Goal: Contribute content: Add original content to the website for others to see

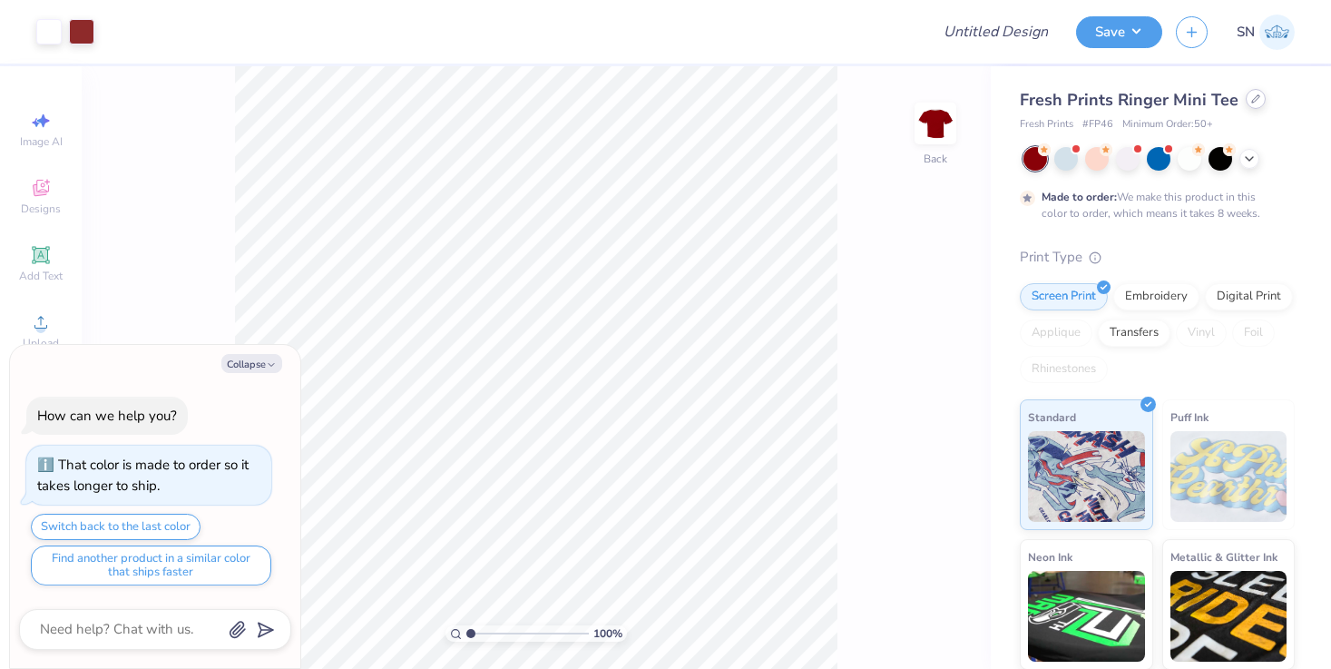
click at [1252, 100] on icon at bounding box center [1256, 98] width 9 height 9
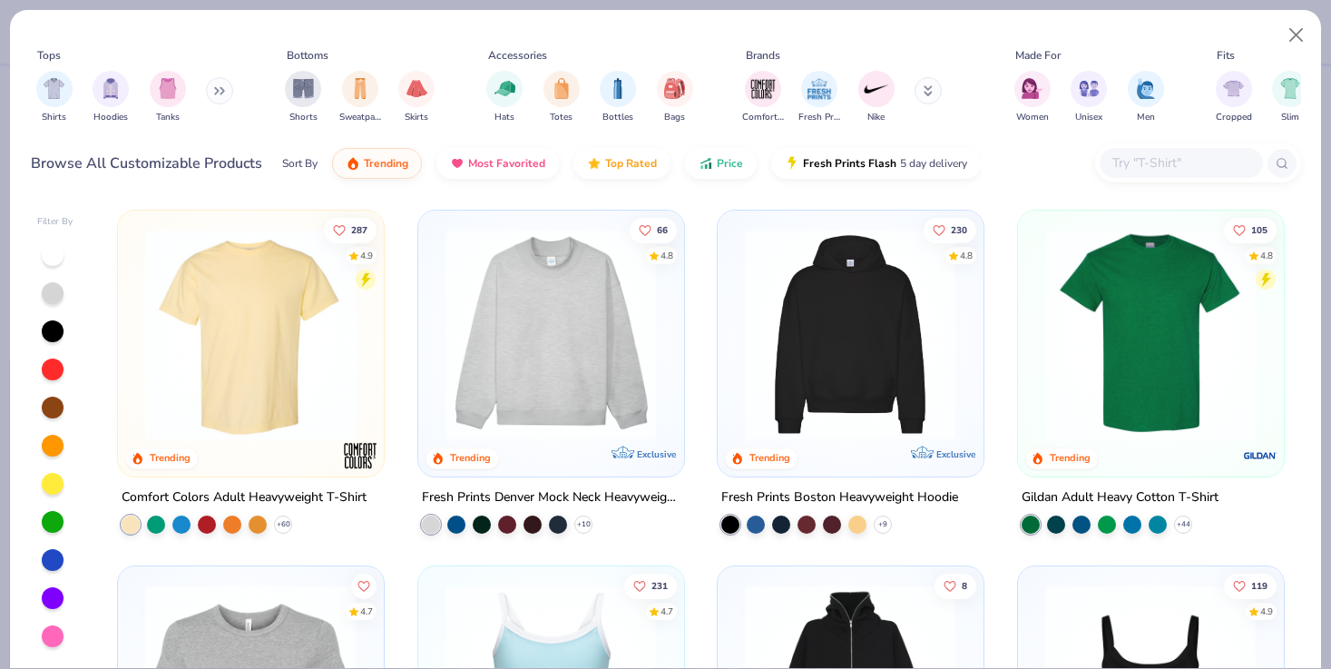
type textarea "x"
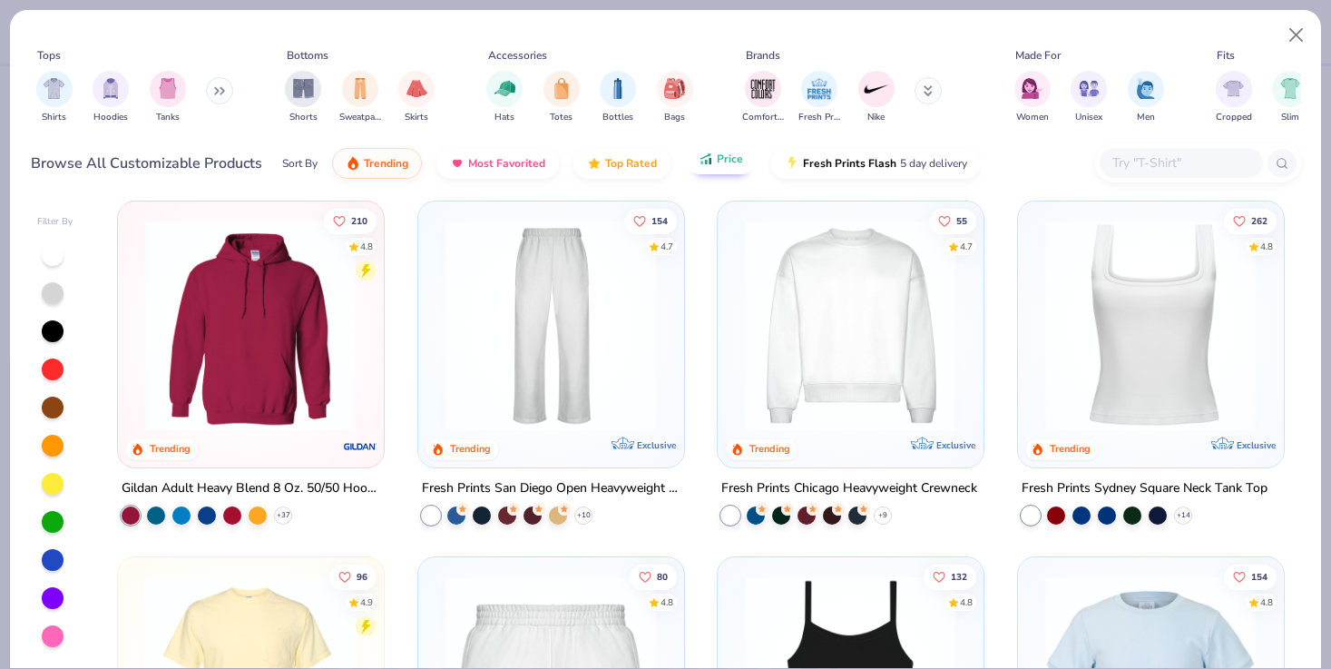
scroll to position [731, 0]
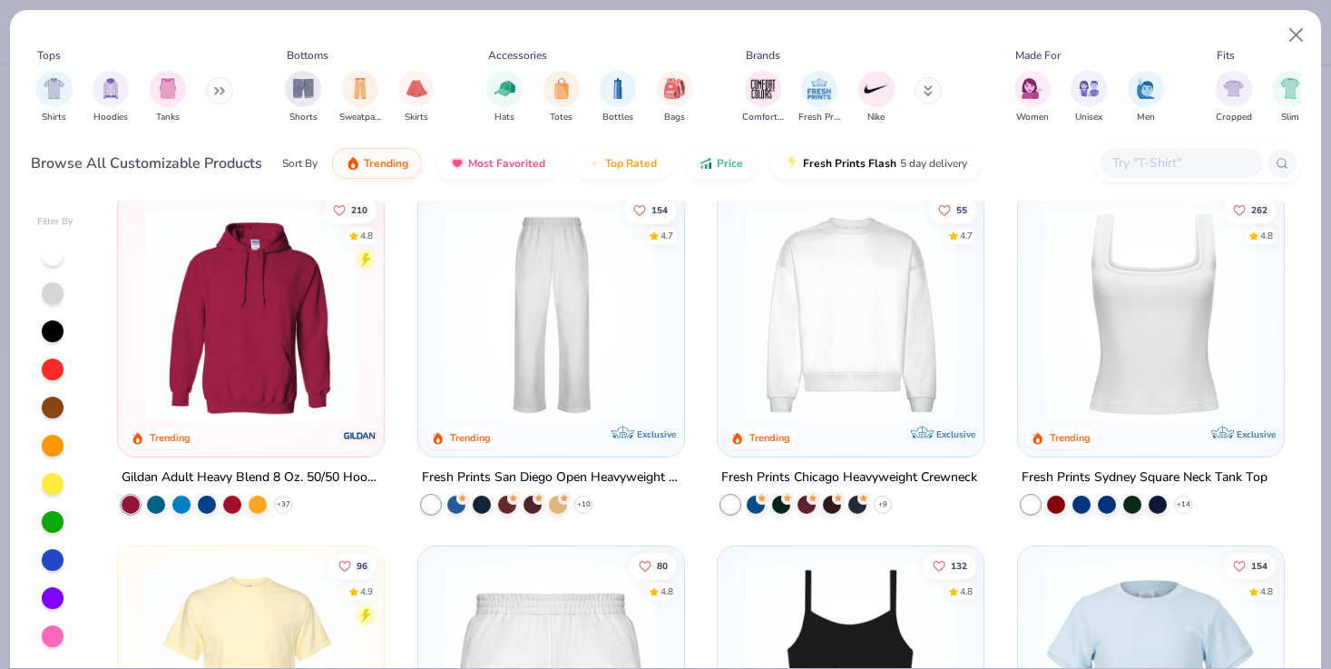
click at [1161, 166] on input "text" at bounding box center [1181, 162] width 140 height 21
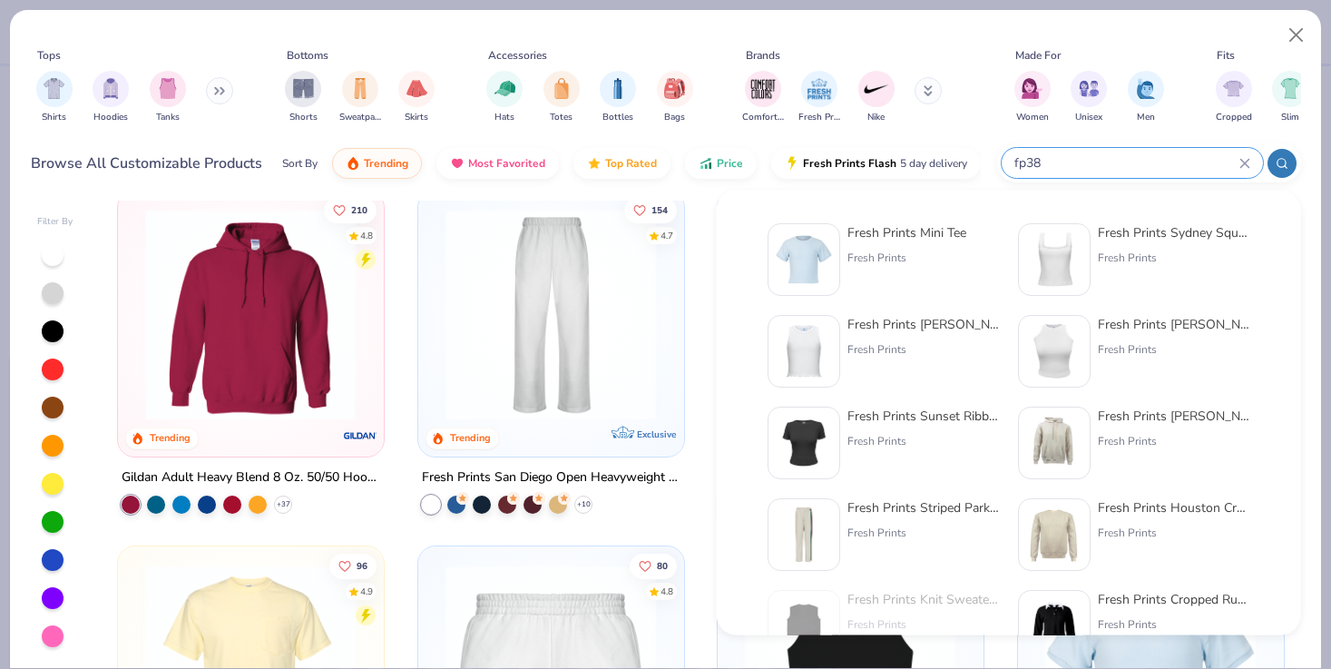
type input "fp38"
click at [863, 239] on div "Fresh Prints Mini Tee" at bounding box center [907, 232] width 119 height 19
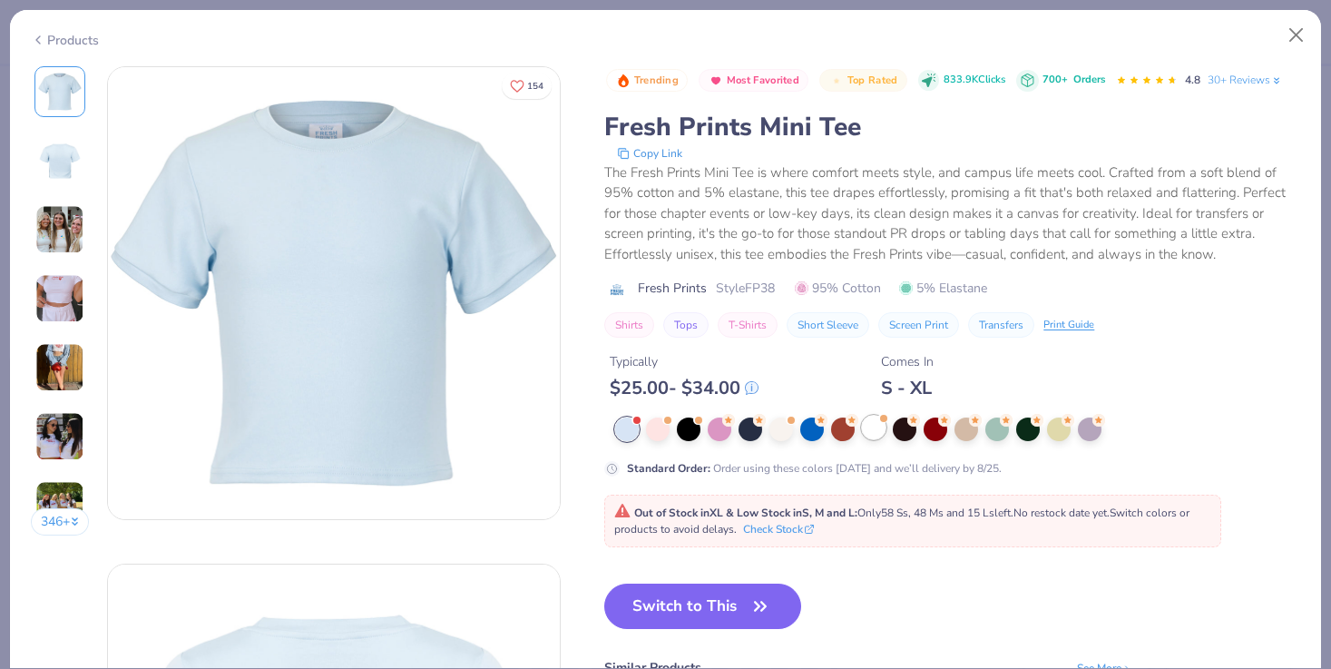
click at [874, 431] on div at bounding box center [874, 428] width 24 height 24
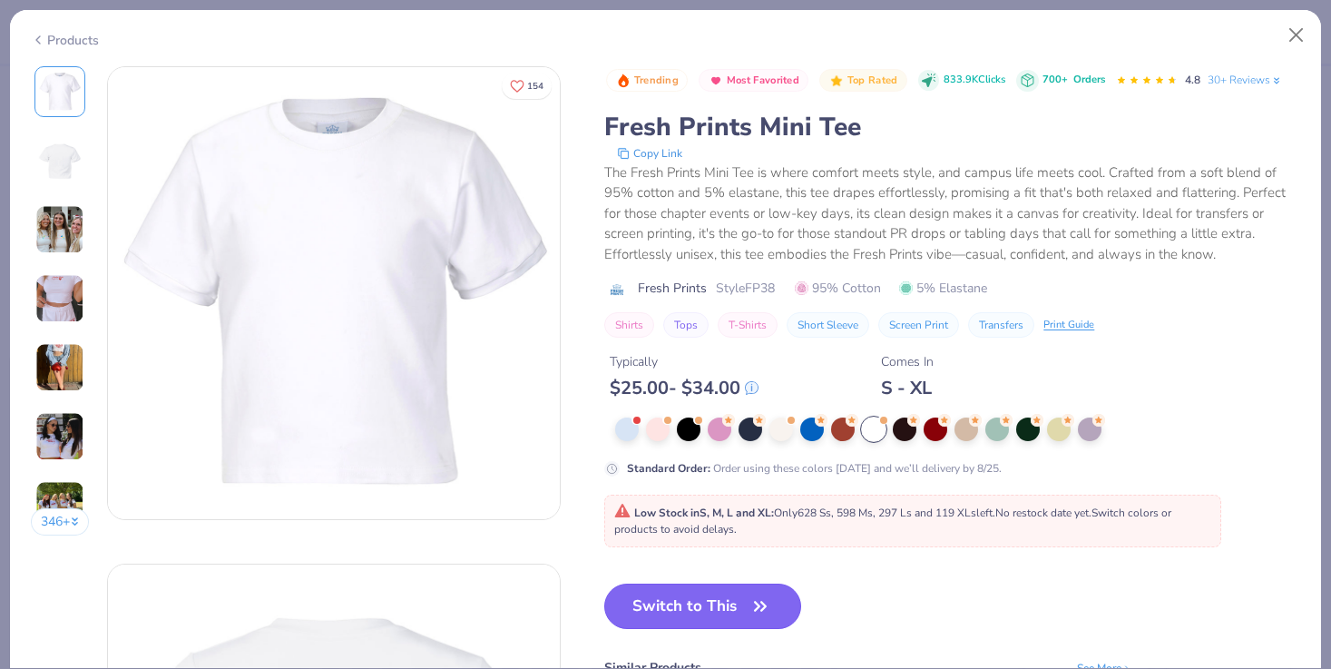
click at [717, 601] on button "Switch to This" at bounding box center [702, 606] width 197 height 45
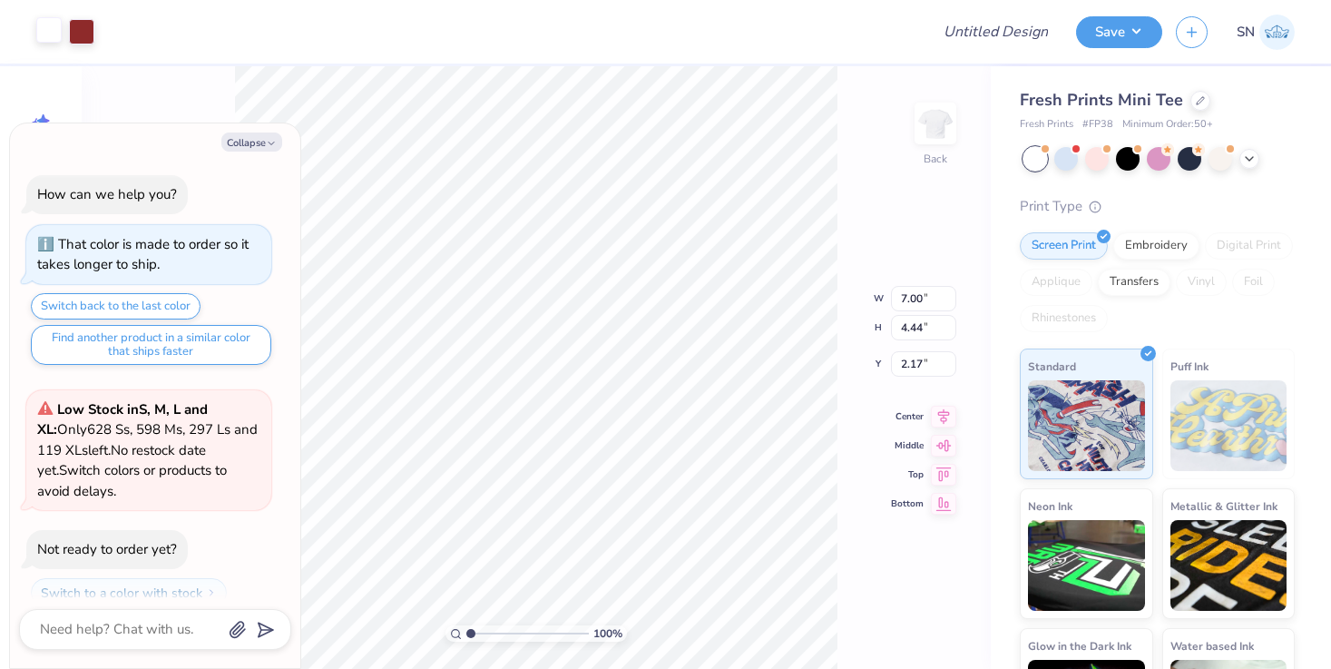
click at [37, 27] on div at bounding box center [48, 29] width 25 height 25
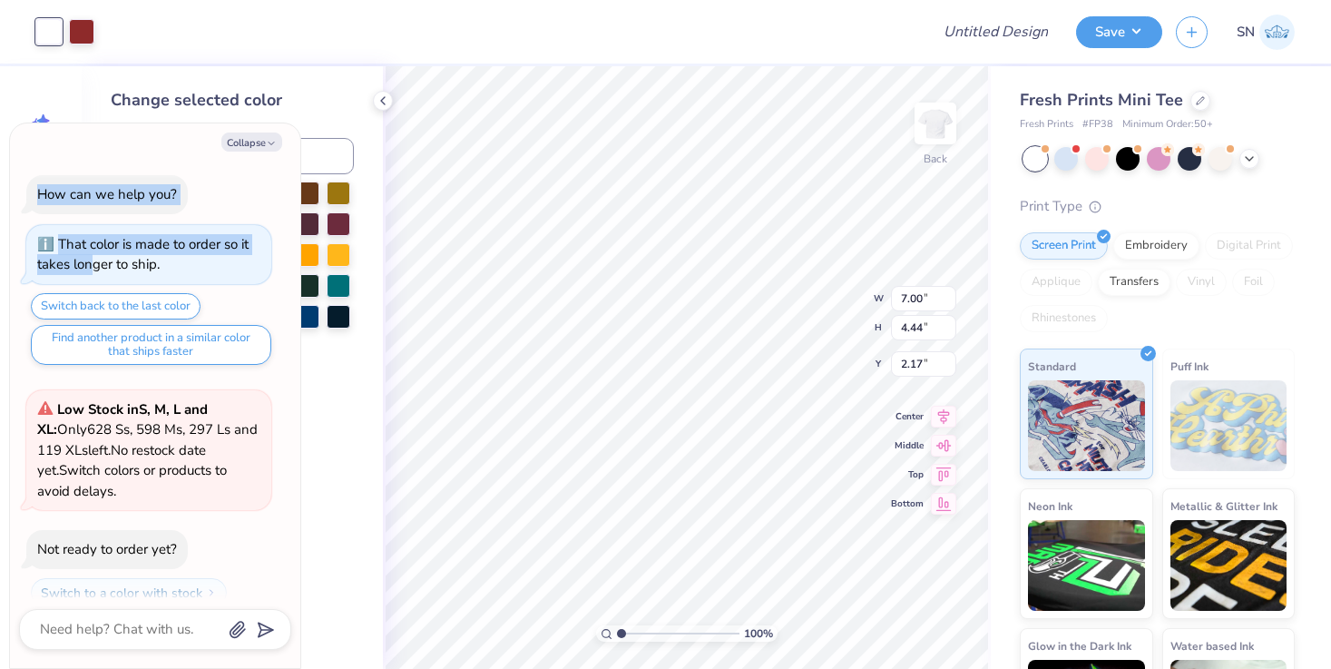
drag, startPoint x: 113, startPoint y: 130, endPoint x: 93, endPoint y: 268, distance: 139.3
click at [93, 268] on div "Collapse How can we help you? That color is made to order so it takes longer to…" at bounding box center [155, 395] width 290 height 545
click at [263, 134] on button "Collapse" at bounding box center [251, 142] width 61 height 19
type textarea "x"
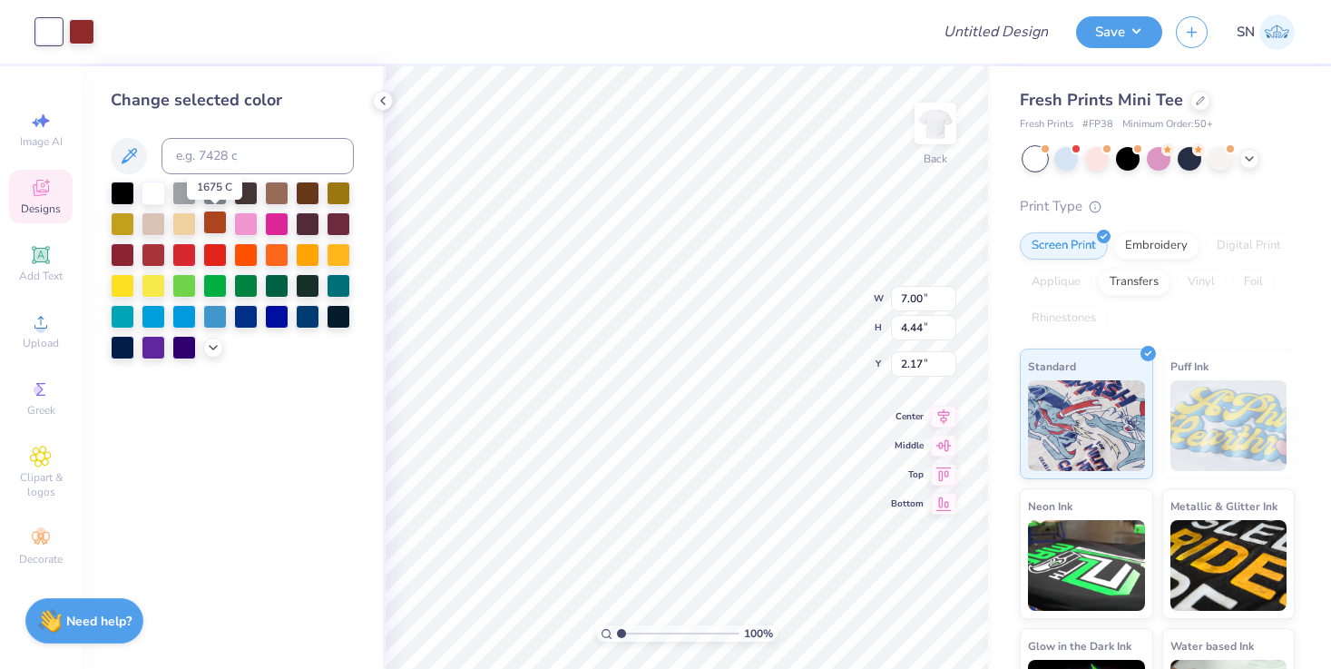
click at [211, 217] on div at bounding box center [215, 223] width 24 height 24
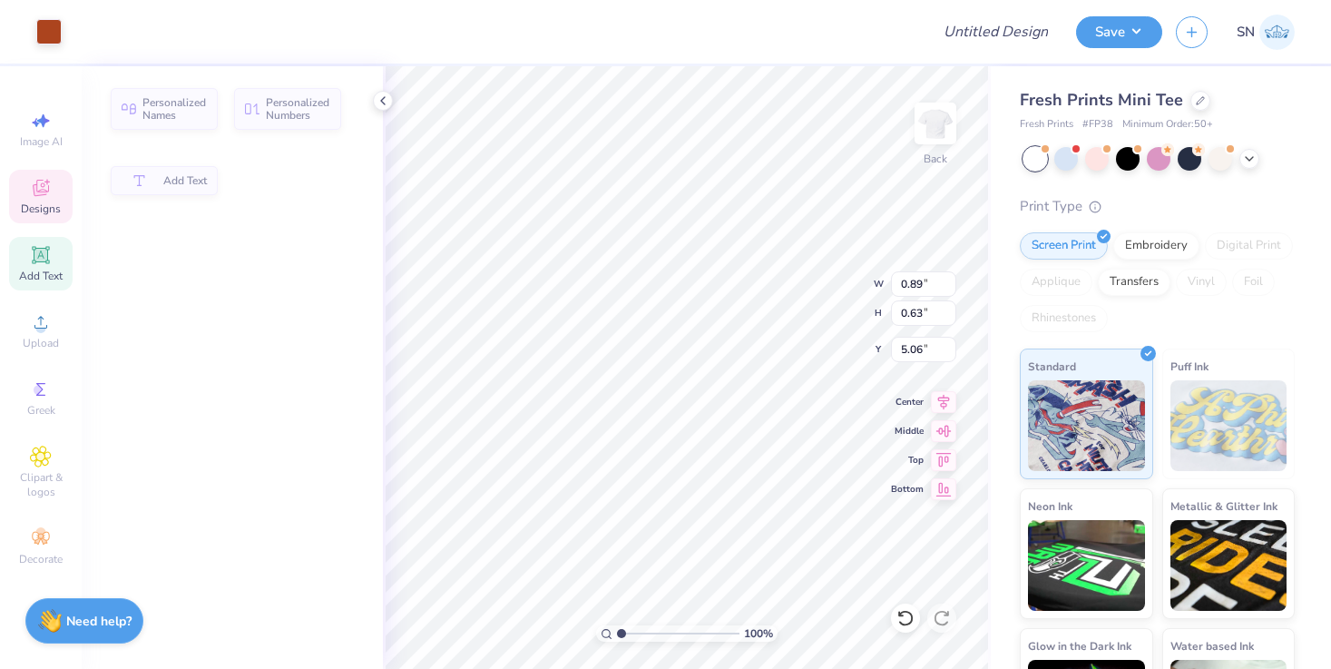
type input "0.89"
type input "0.63"
type input "5.06"
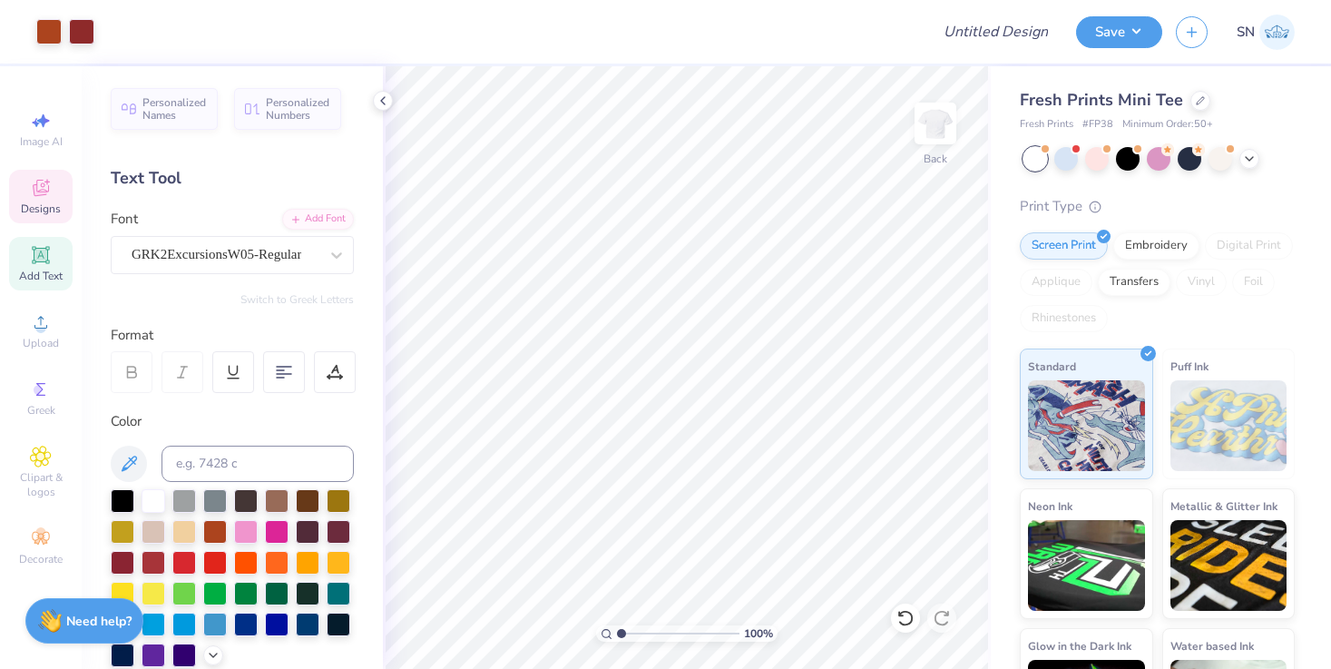
click at [43, 200] on div "Designs" at bounding box center [41, 197] width 64 height 54
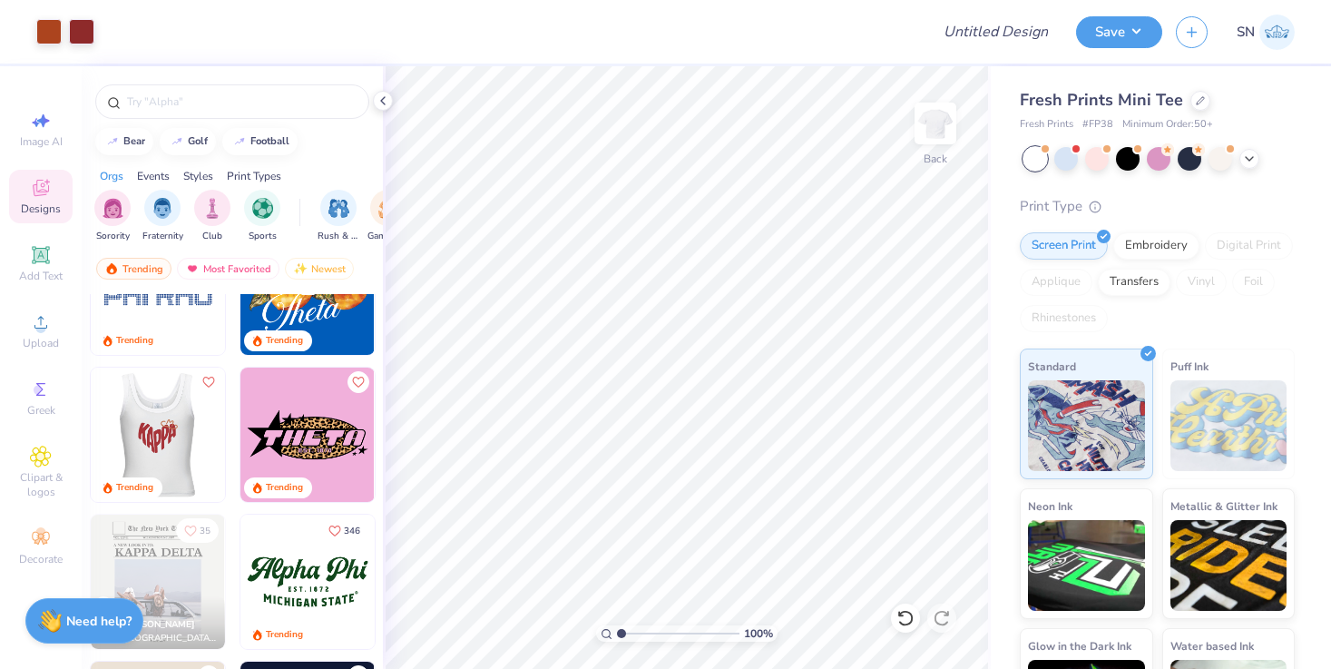
scroll to position [1400, 0]
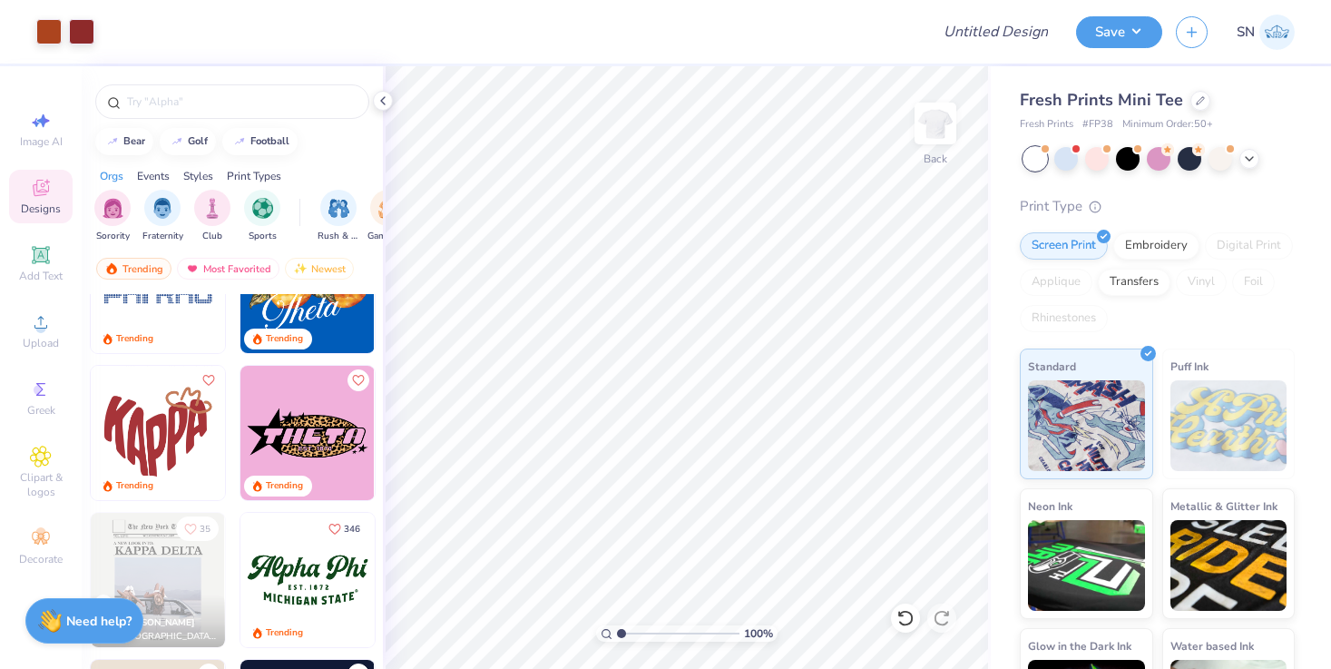
click at [140, 437] on img at bounding box center [158, 433] width 134 height 134
type input "8.18"
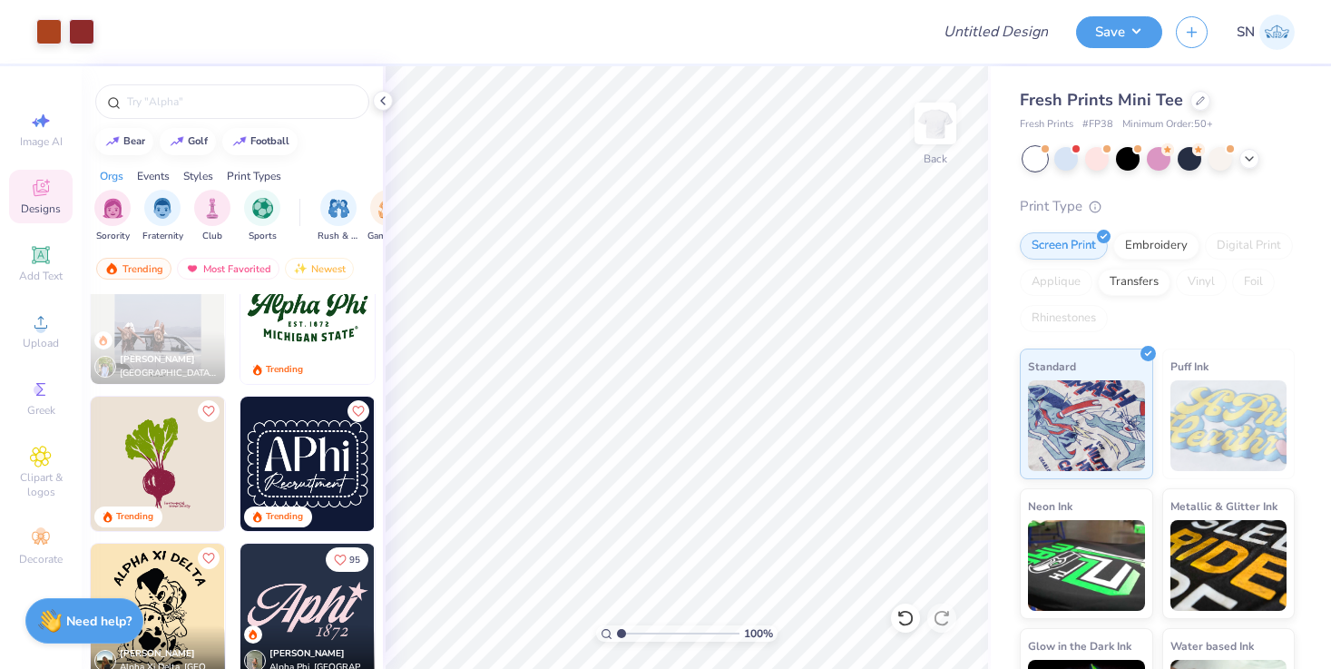
scroll to position [1874, 0]
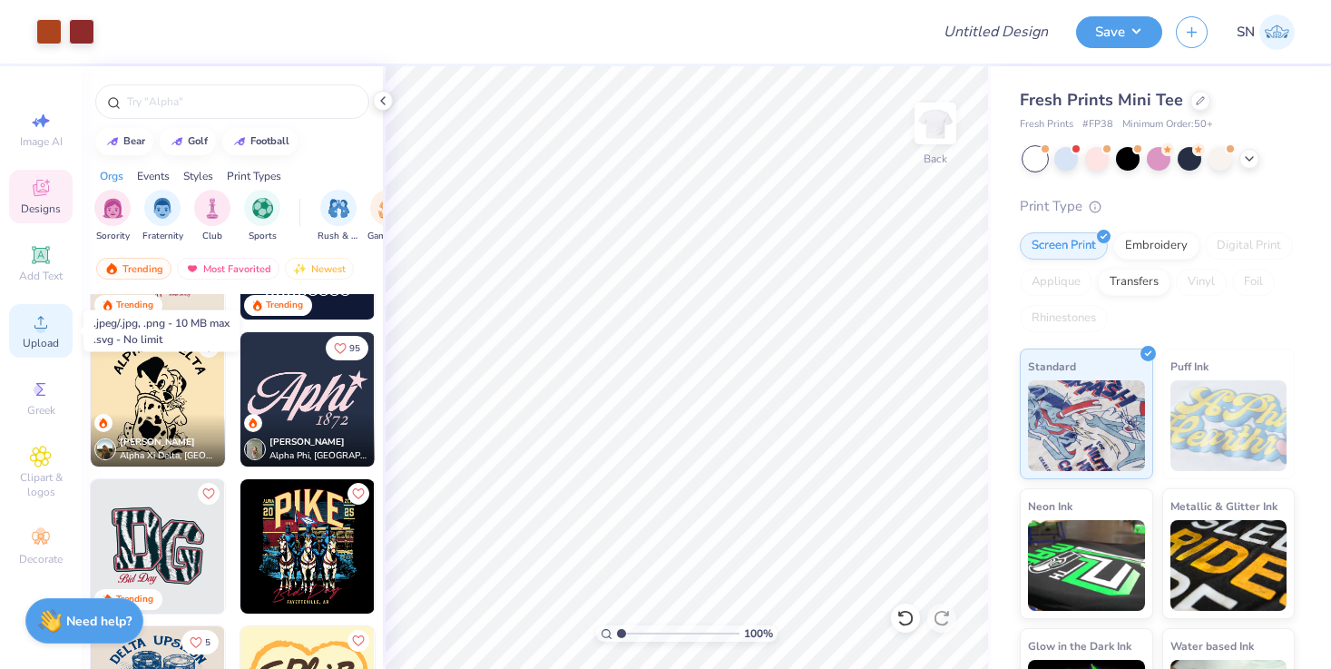
click at [39, 315] on icon at bounding box center [41, 322] width 22 height 22
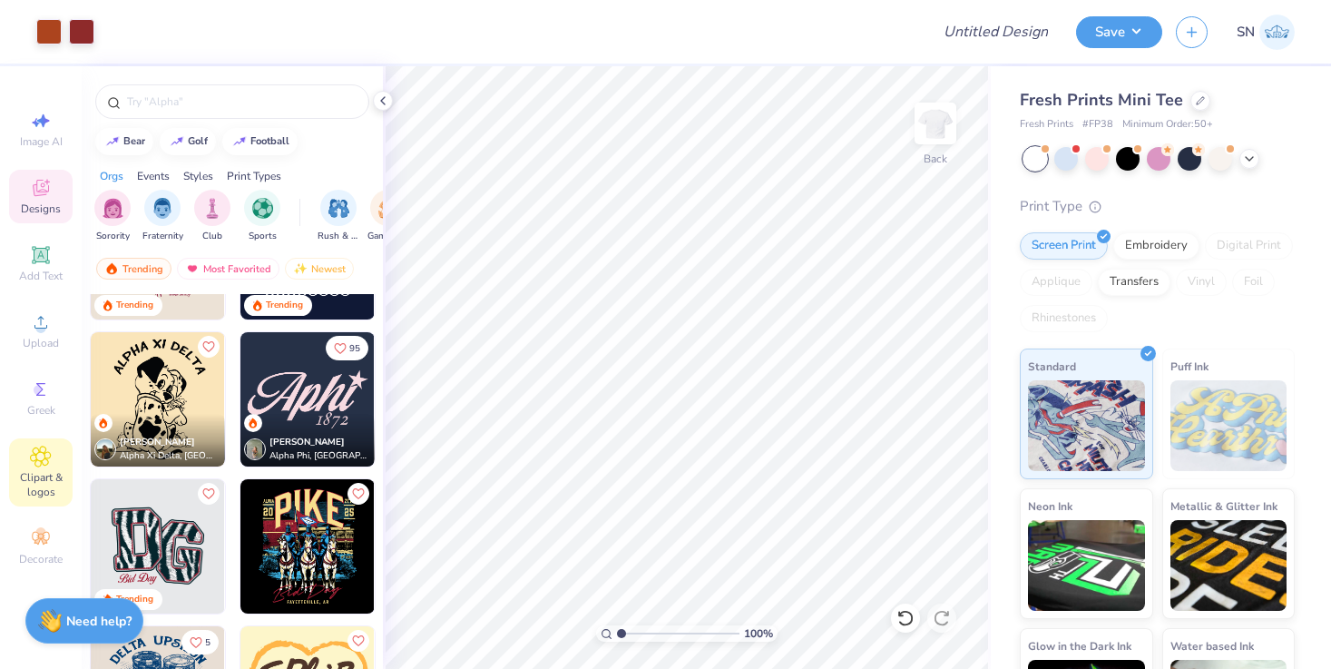
click at [57, 448] on div "Clipart & logos" at bounding box center [41, 472] width 64 height 68
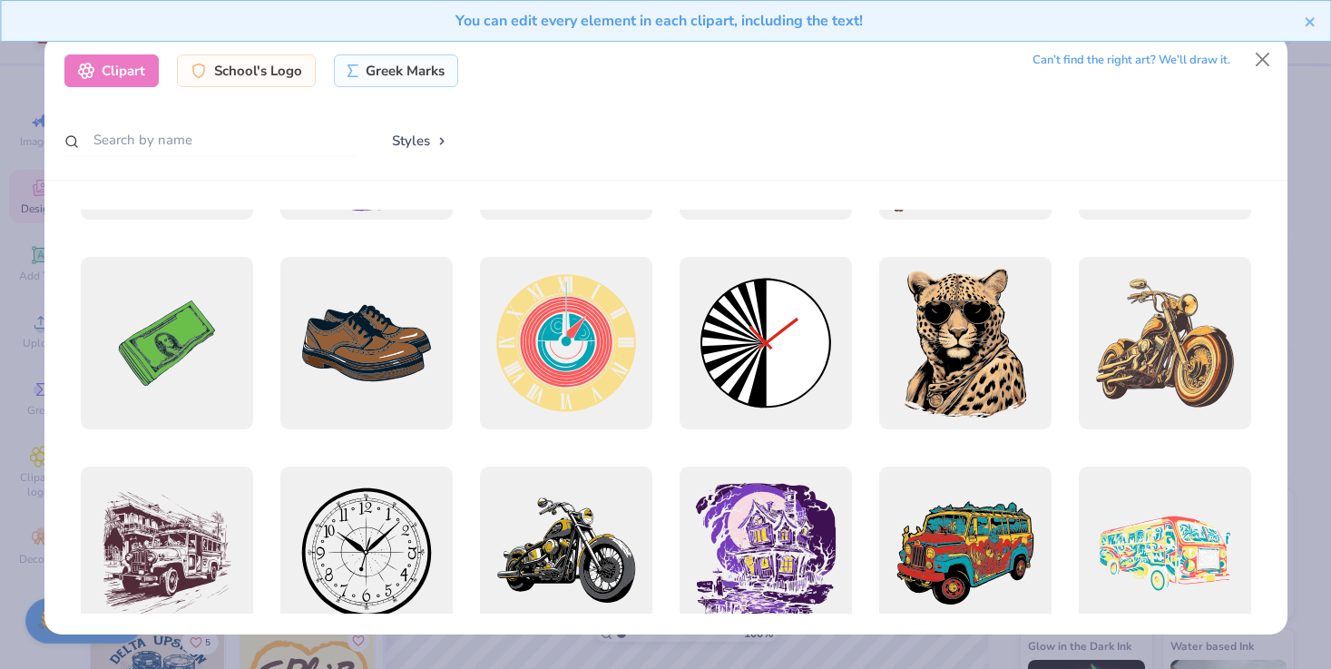
scroll to position [349, 0]
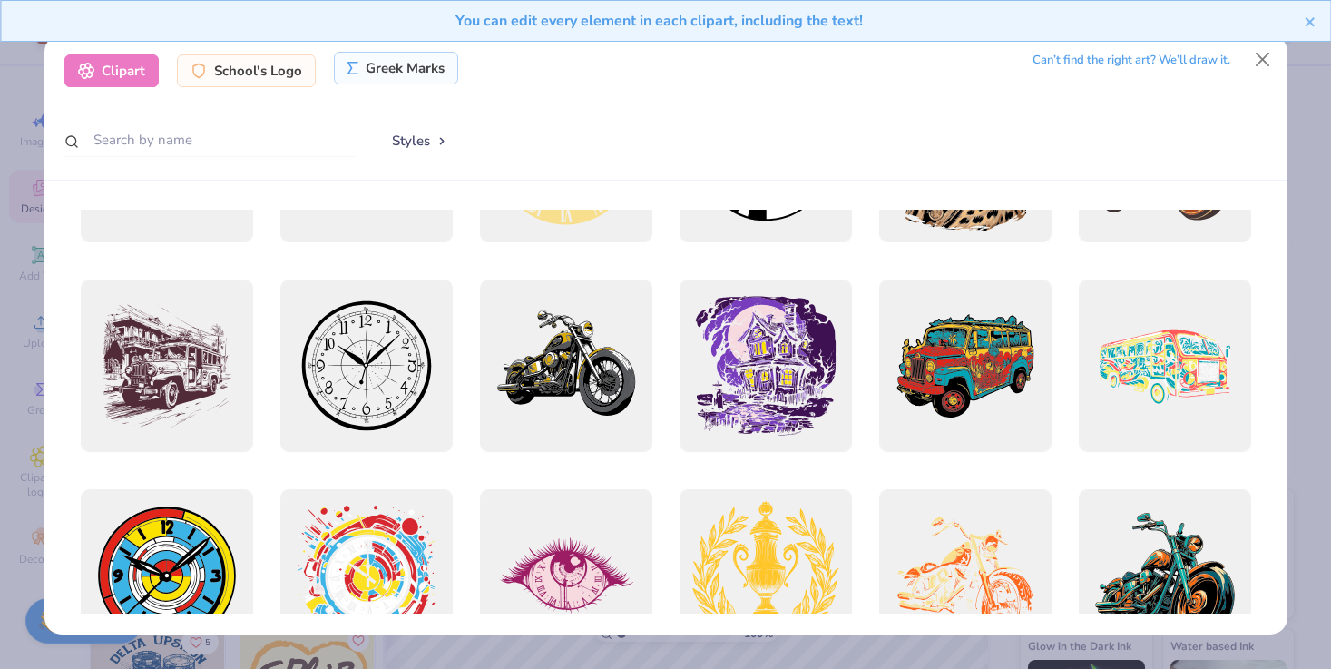
click at [393, 81] on div "Greek Marks" at bounding box center [396, 68] width 124 height 33
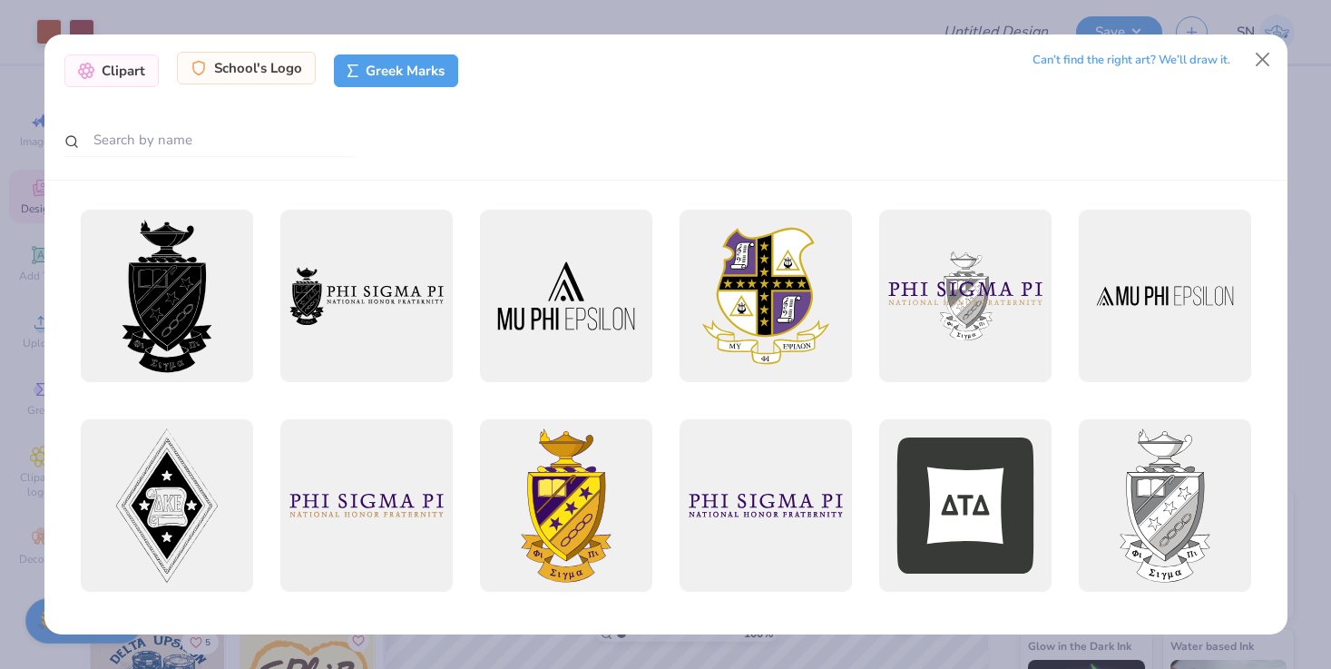
click at [257, 67] on div "School's Logo" at bounding box center [246, 68] width 139 height 33
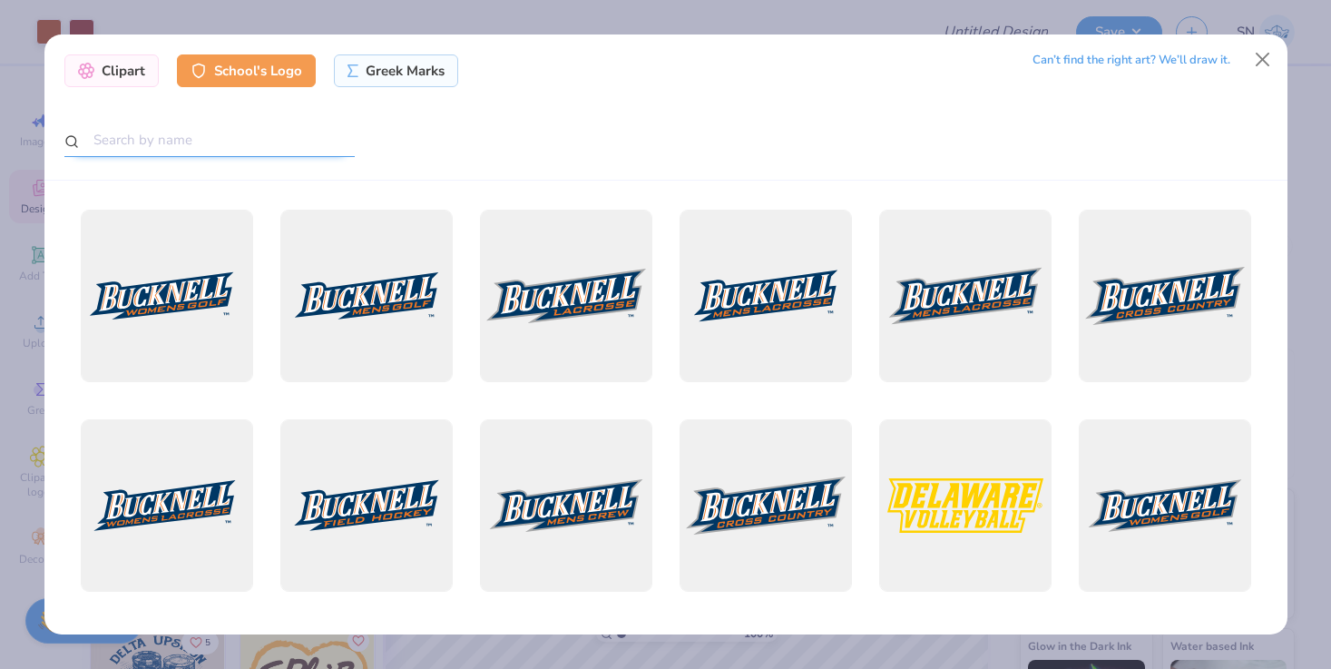
click at [259, 147] on input "text" at bounding box center [209, 140] width 290 height 34
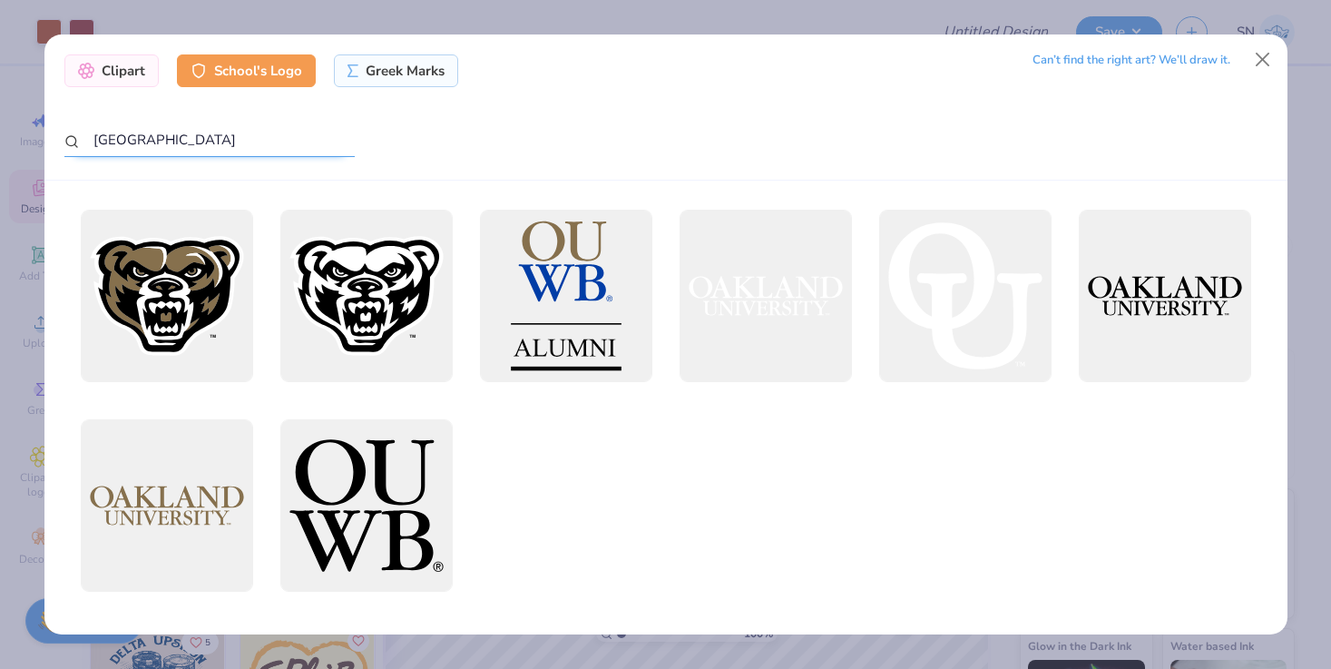
drag, startPoint x: 289, startPoint y: 157, endPoint x: 107, endPoint y: 130, distance: 183.5
click at [107, 130] on input "[GEOGRAPHIC_DATA]" at bounding box center [209, 140] width 290 height 34
click at [107, 130] on input "oreg" at bounding box center [209, 140] width 290 height 34
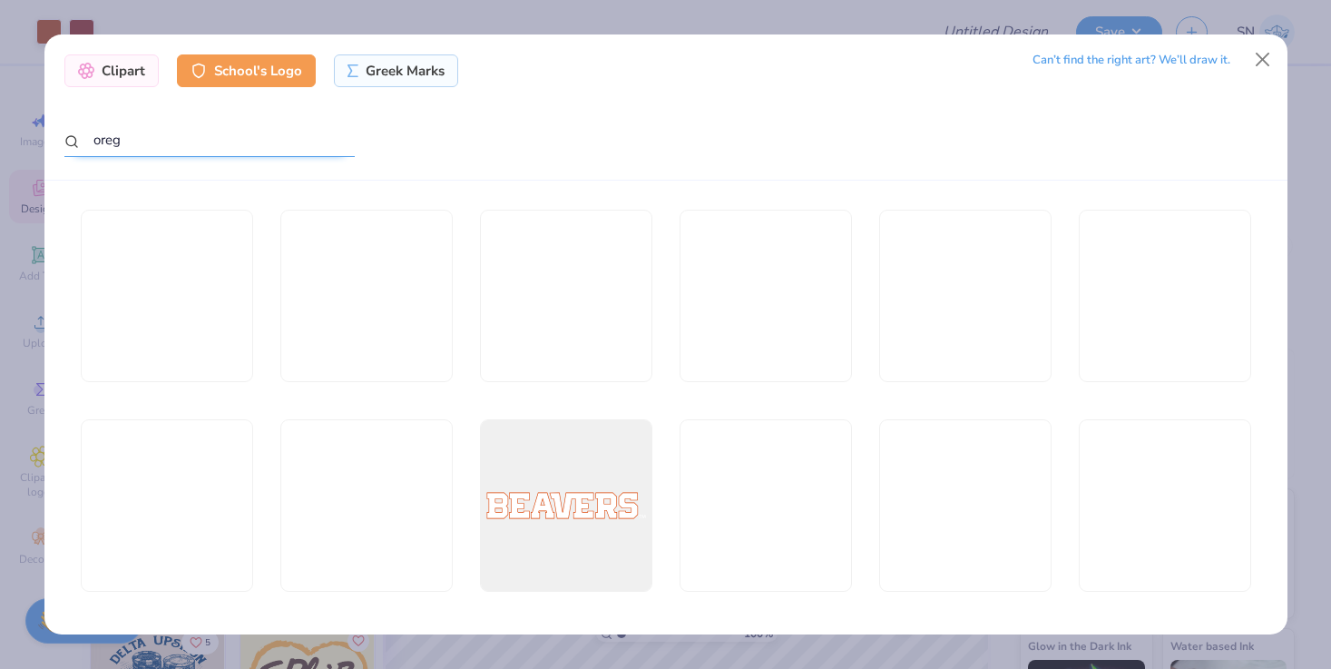
drag, startPoint x: 162, startPoint y: 133, endPoint x: 131, endPoint y: 134, distance: 30.9
click at [131, 134] on input "oreg" at bounding box center [209, 140] width 290 height 34
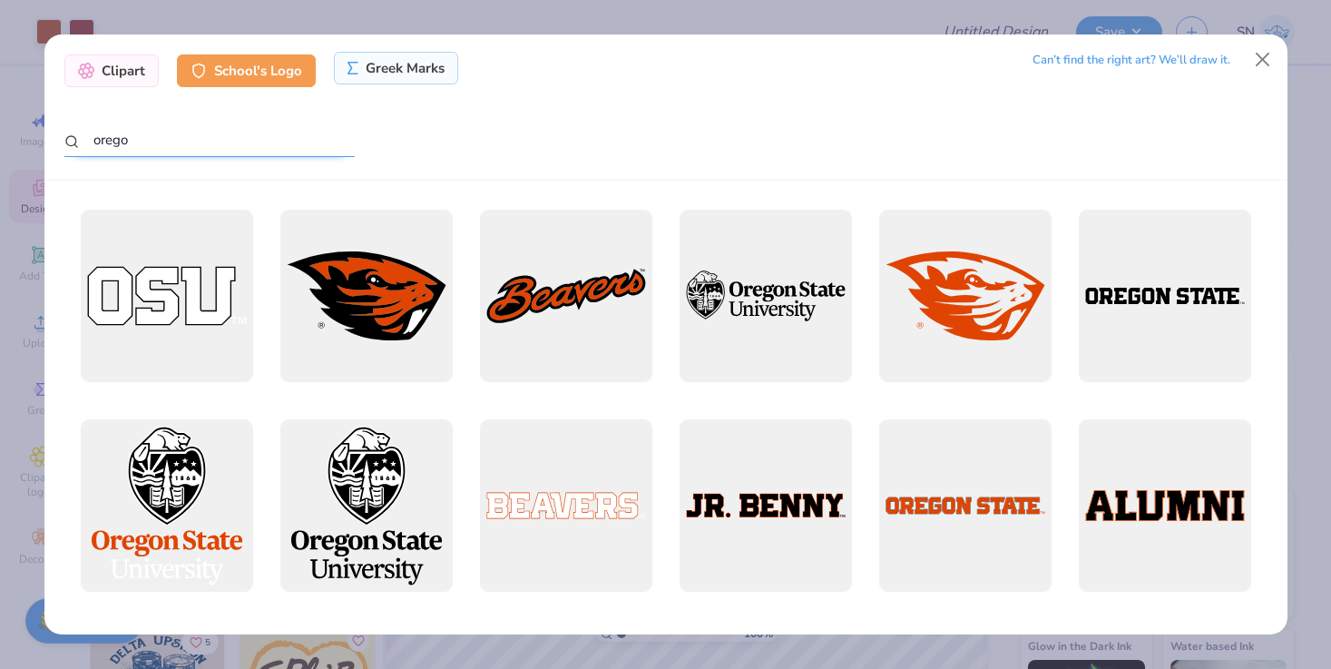
type input "orego"
click at [392, 77] on div "Greek Marks" at bounding box center [396, 68] width 124 height 33
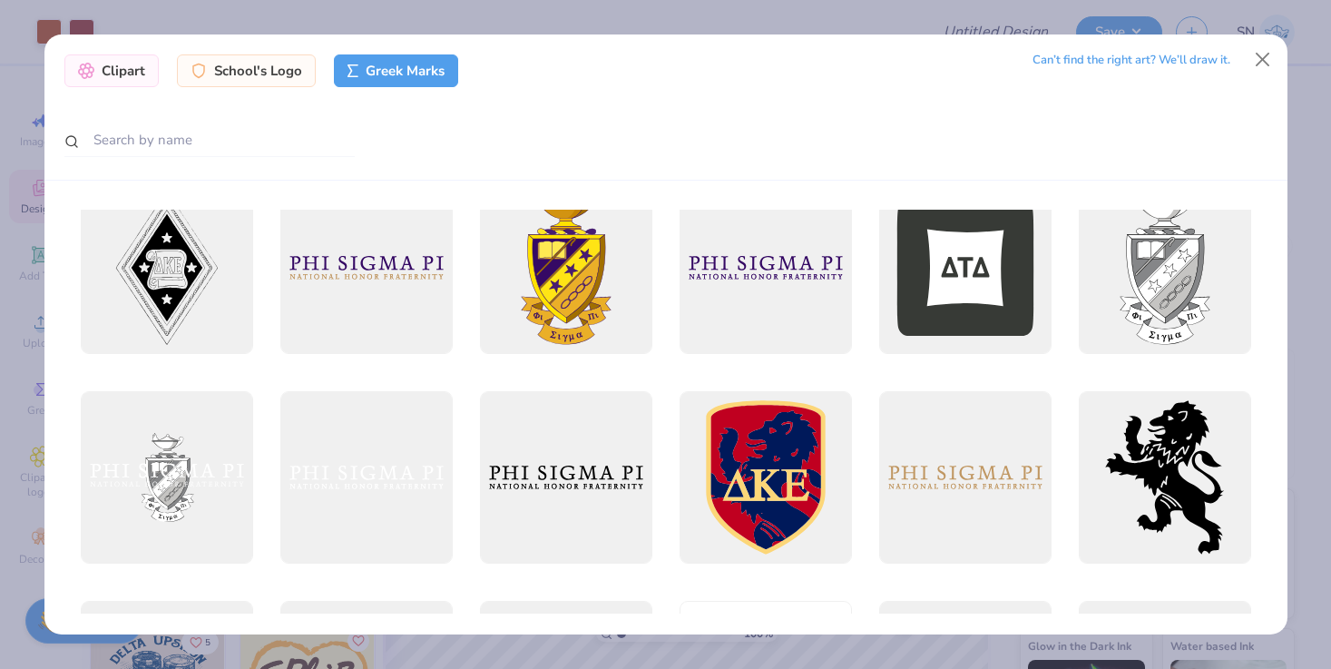
scroll to position [310, 0]
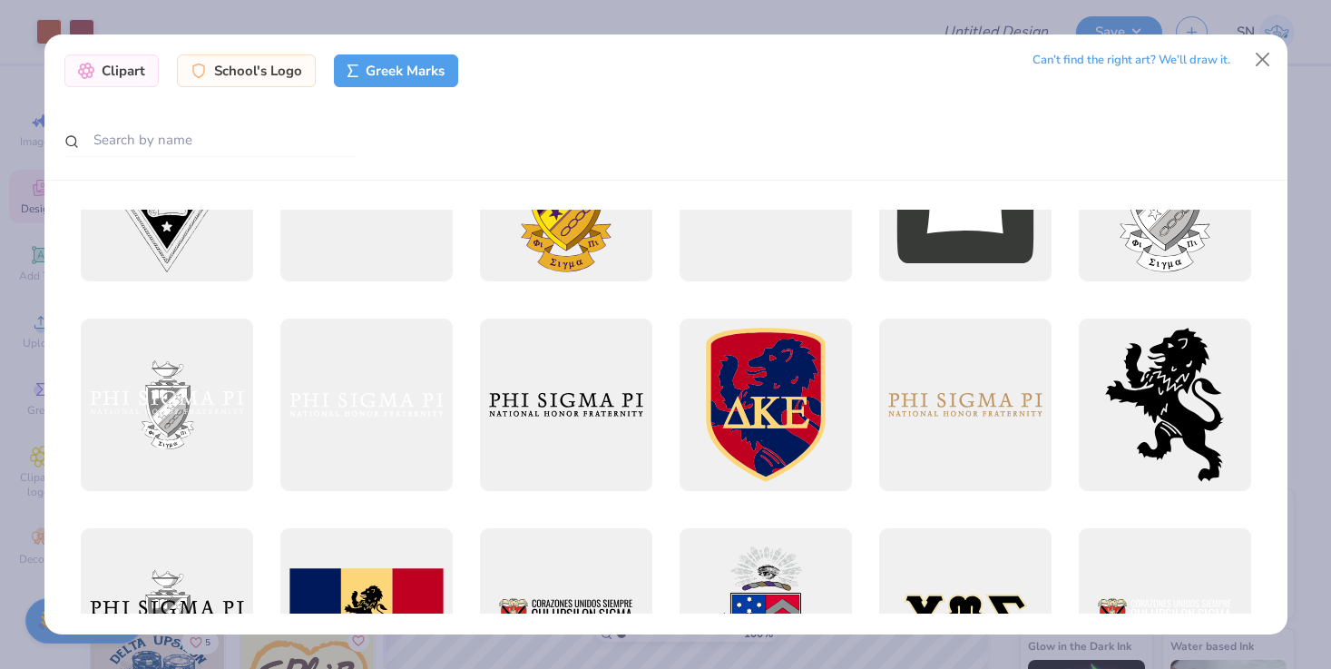
click at [29, 342] on div "Clipart School's Logo Greek Marks Can’t find the right art? We’ll draw it." at bounding box center [665, 334] width 1331 height 669
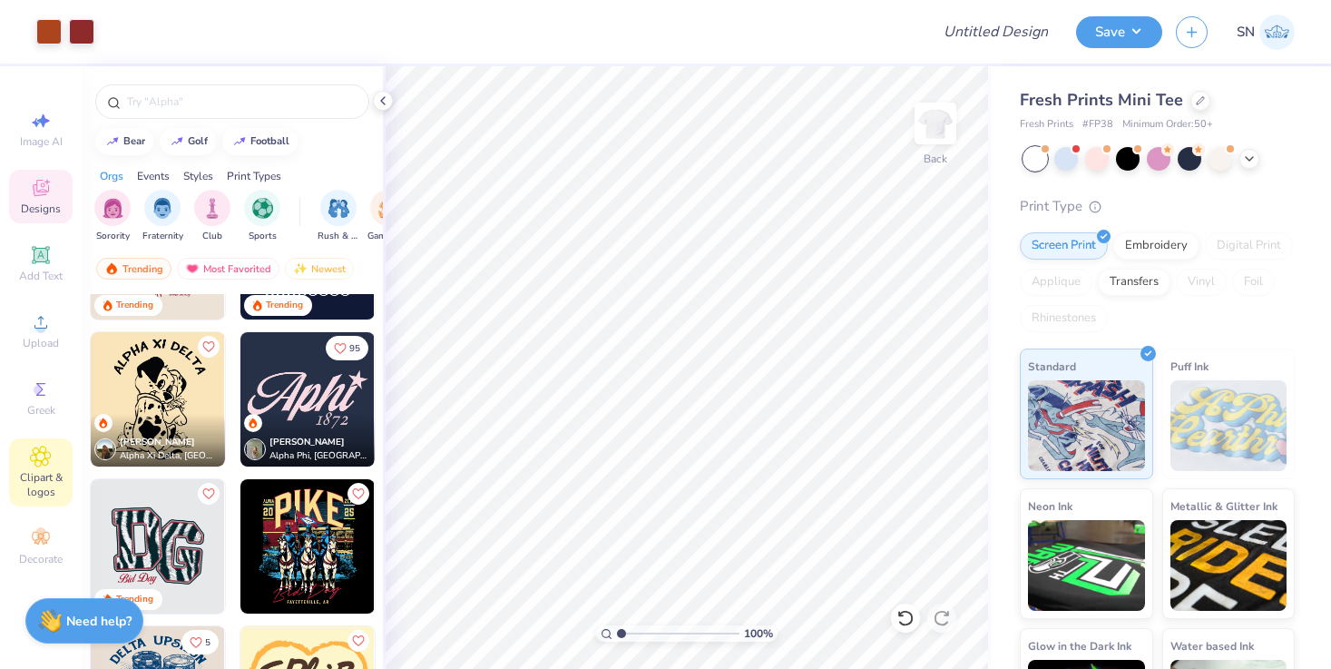
click at [44, 472] on span "Clipart & logos" at bounding box center [41, 484] width 64 height 29
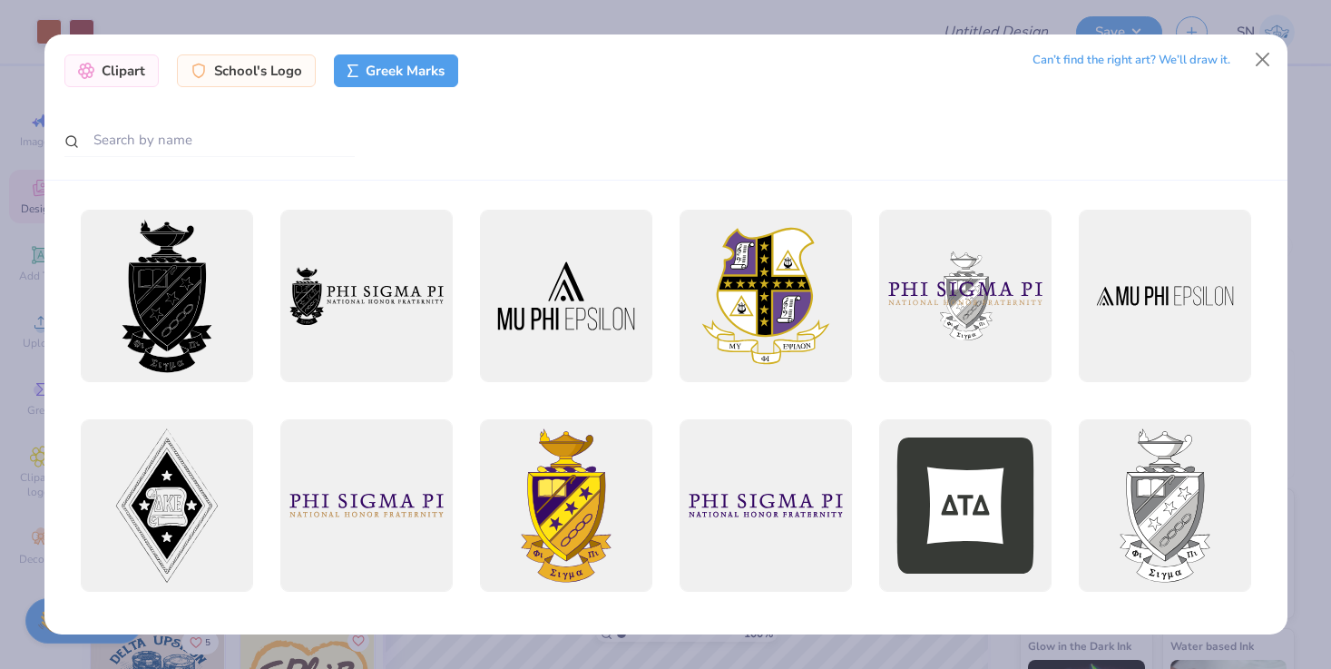
click at [12, 308] on div "Clipart School's Logo Greek Marks Can’t find the right art? We’ll draw it." at bounding box center [665, 334] width 1331 height 669
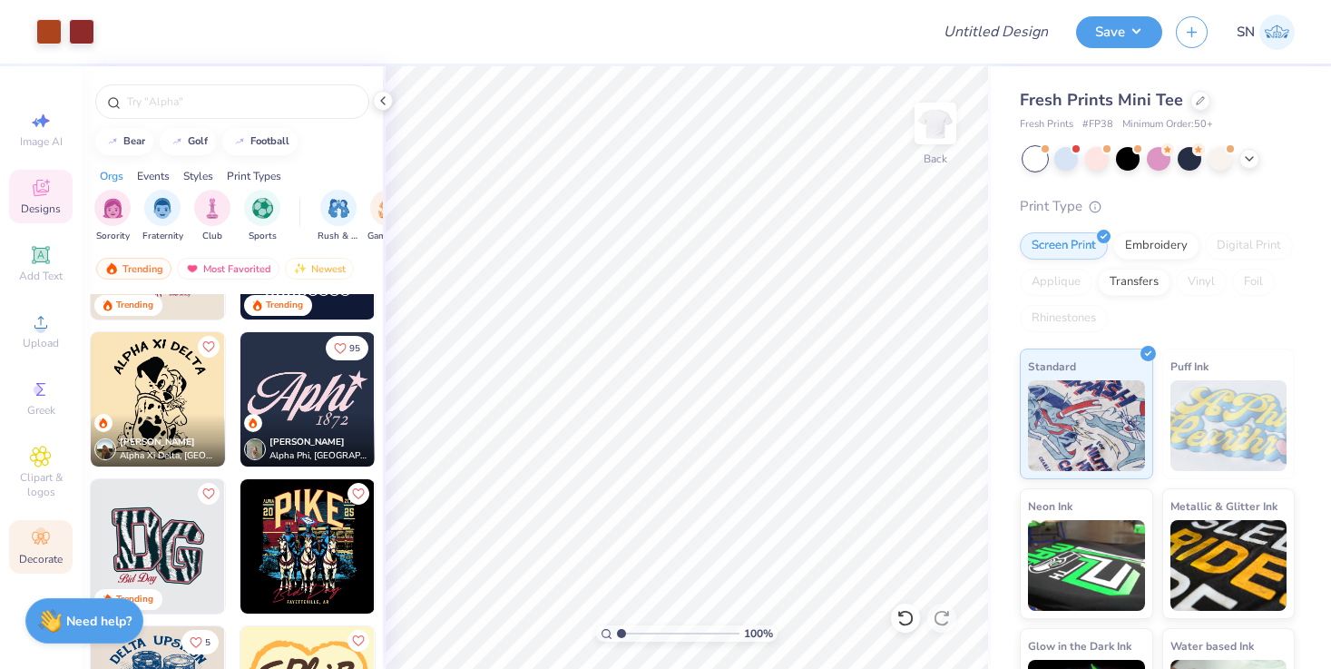
click at [34, 532] on icon at bounding box center [40, 538] width 17 height 13
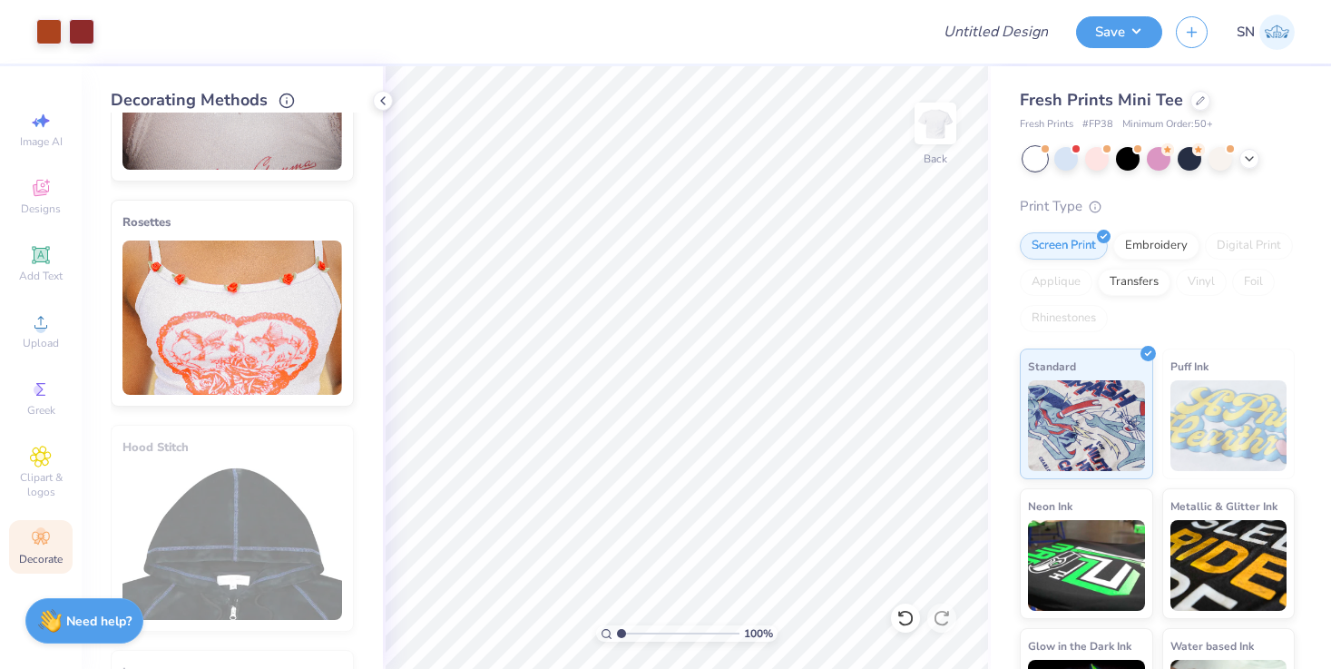
scroll to position [1034, 0]
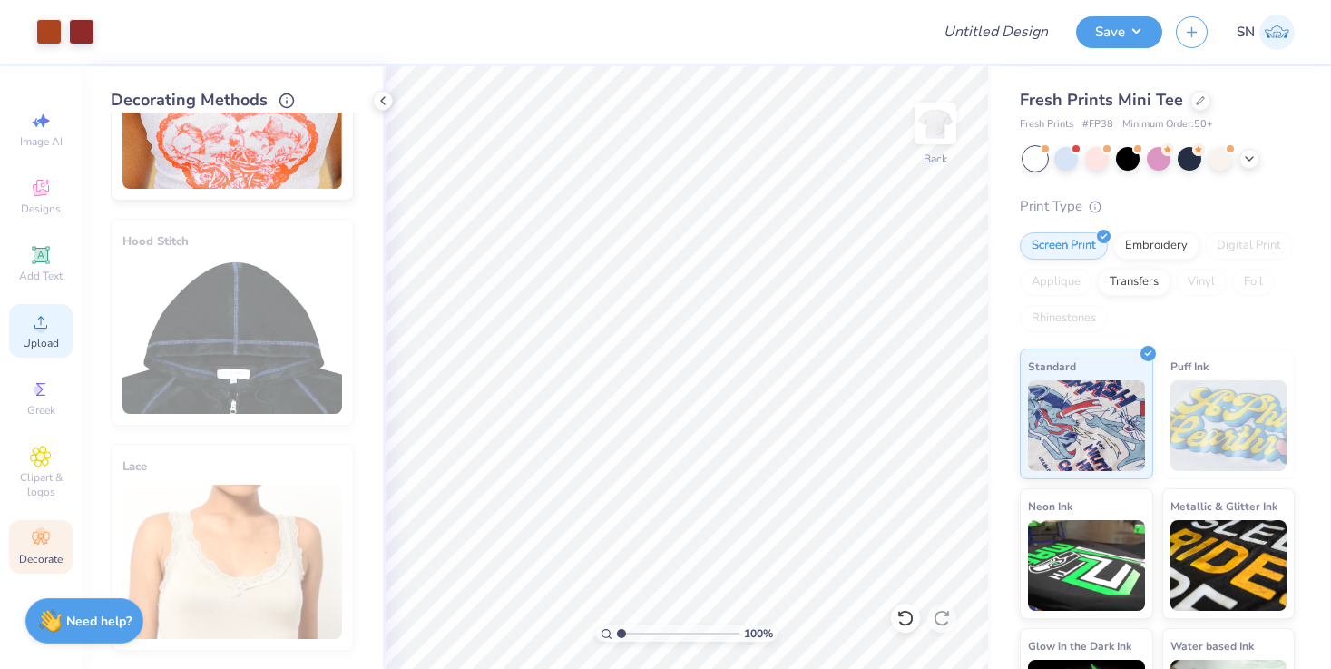
click at [41, 309] on div "Upload" at bounding box center [41, 331] width 64 height 54
click at [37, 327] on circle at bounding box center [40, 328] width 10 height 10
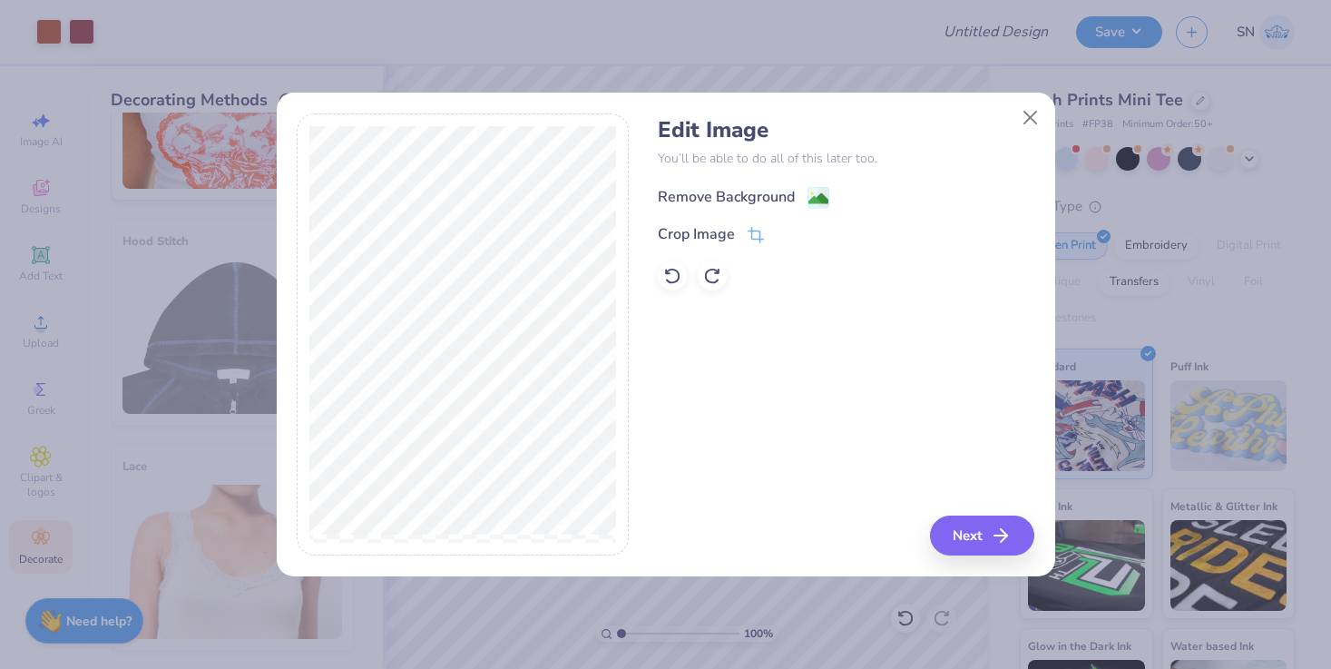
click at [710, 190] on div "Remove Background" at bounding box center [726, 197] width 137 height 22
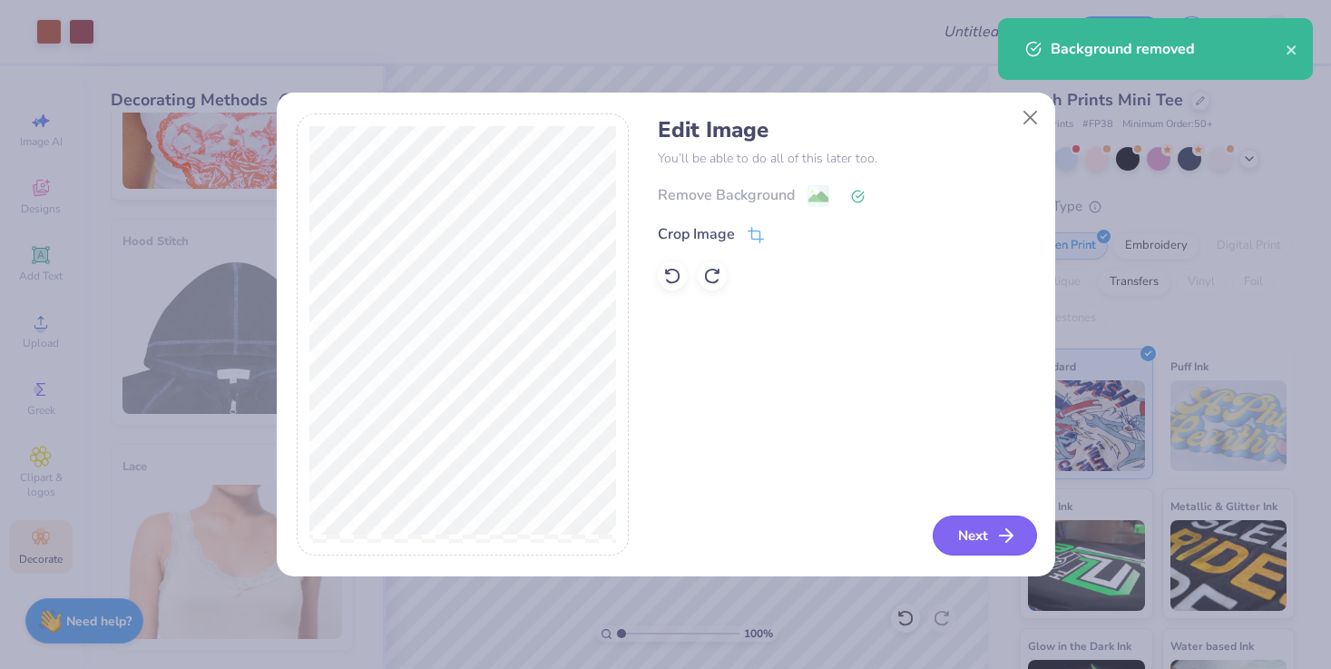
click at [972, 541] on button "Next" at bounding box center [985, 536] width 104 height 40
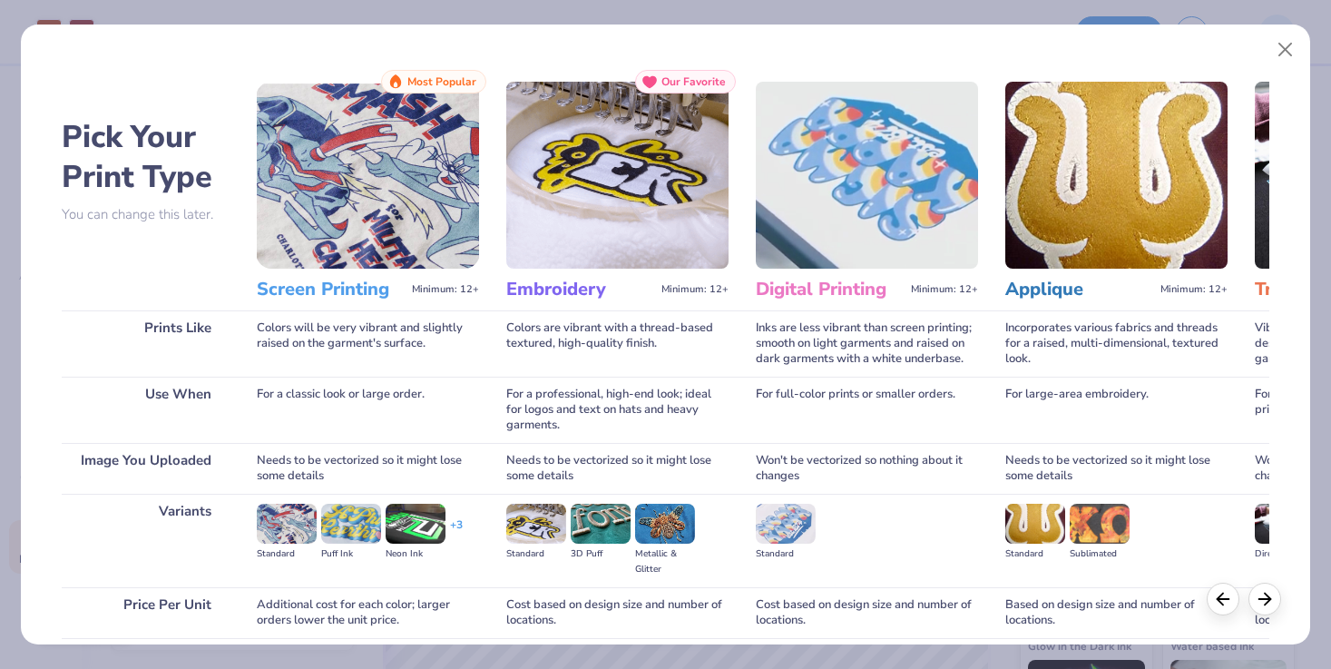
click at [357, 278] on h3 "Screen Printing" at bounding box center [331, 290] width 148 height 24
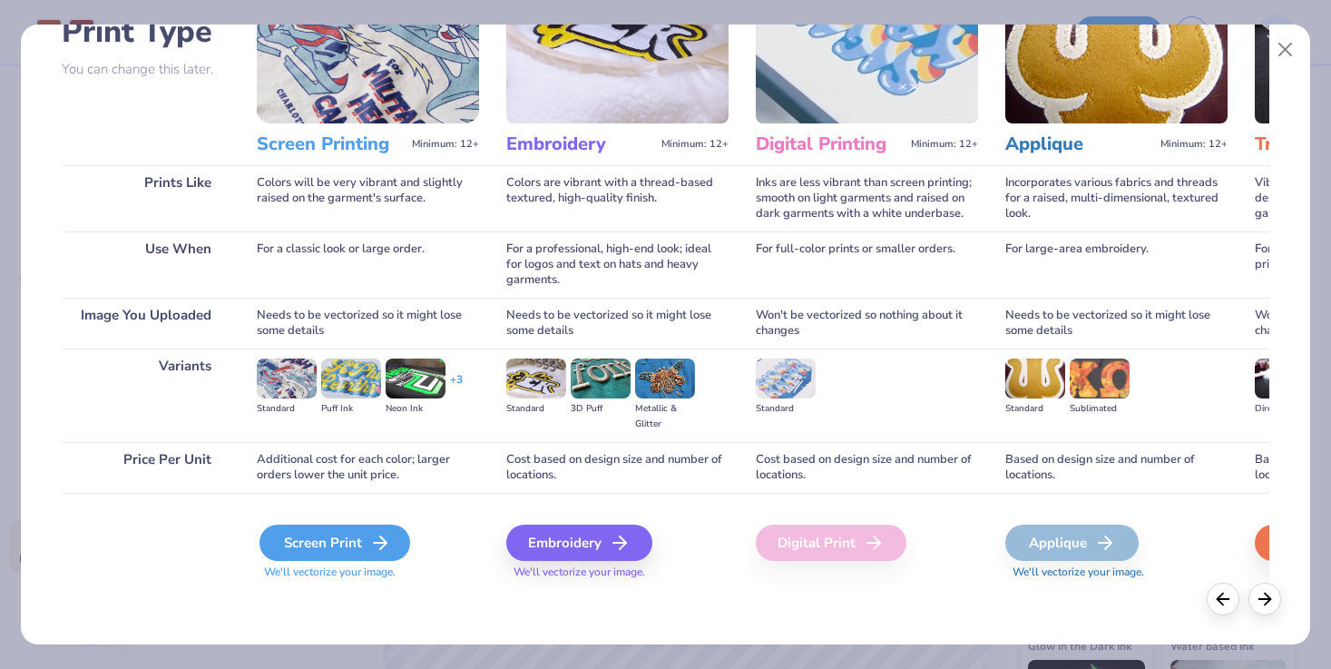
click at [298, 545] on div "Screen Print" at bounding box center [335, 543] width 151 height 36
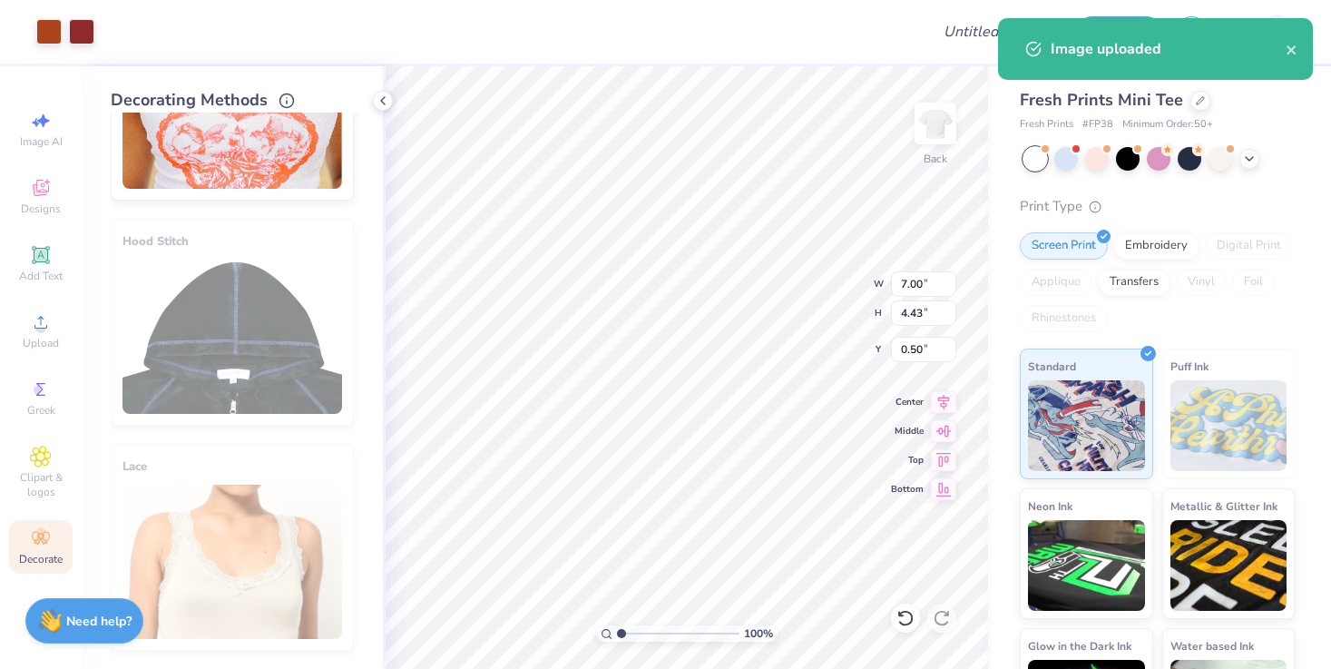
type input "0.50"
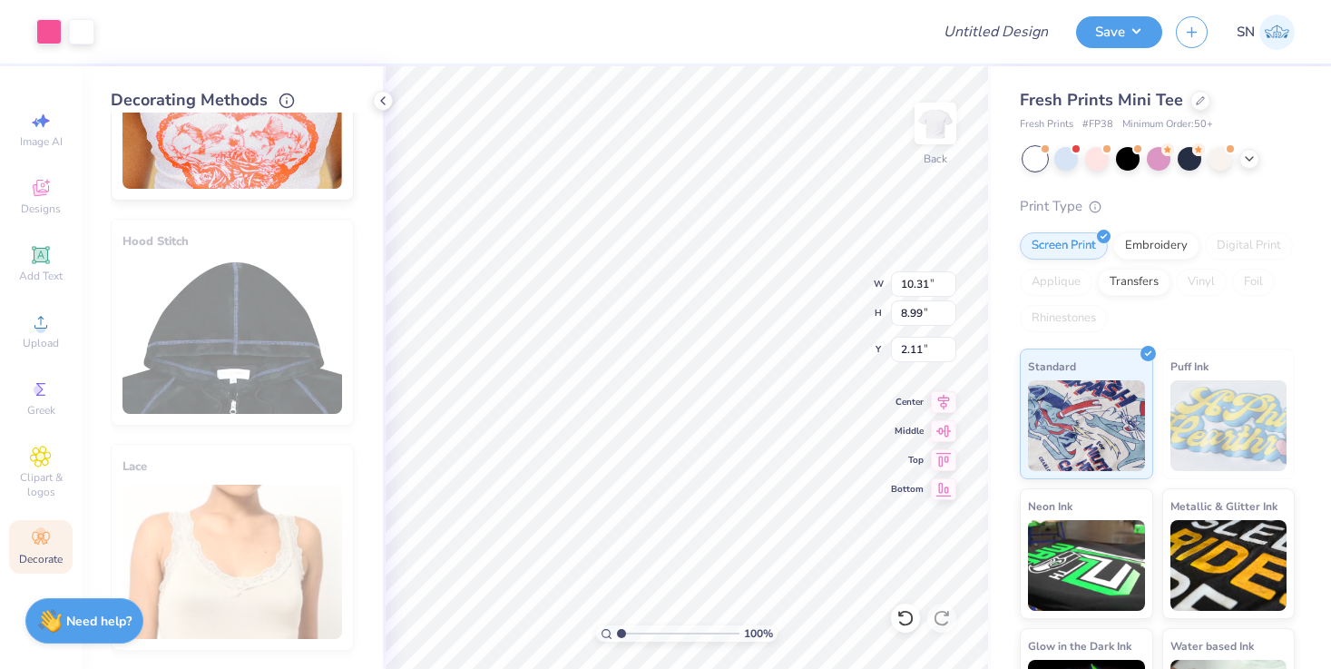
type input "2.11"
click at [86, 33] on div at bounding box center [81, 29] width 25 height 25
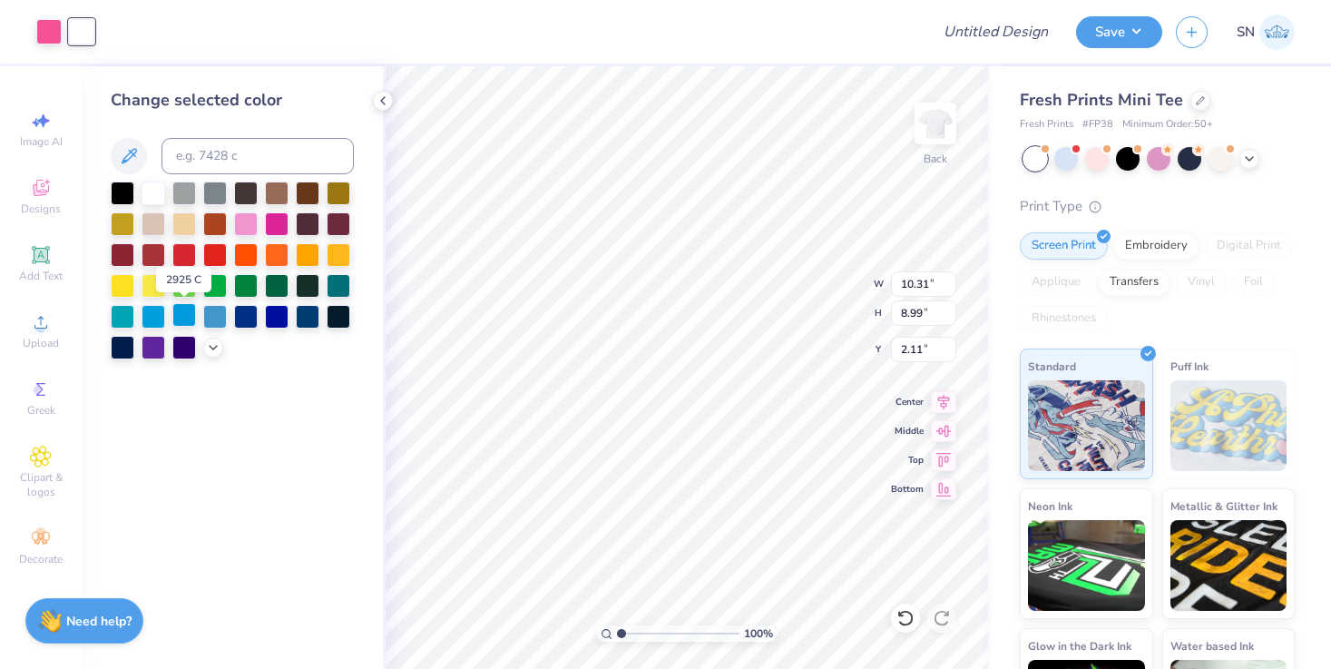
click at [184, 311] on div at bounding box center [184, 315] width 24 height 24
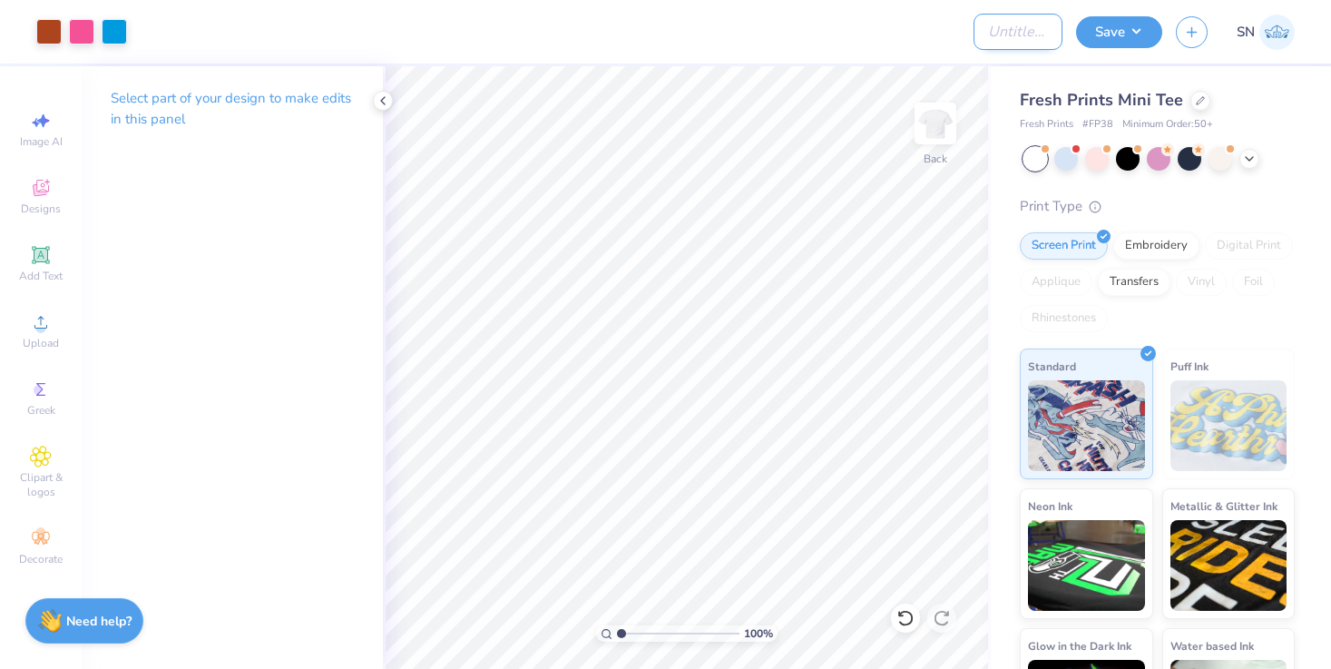
click at [995, 25] on input "Design Title" at bounding box center [1018, 32] width 89 height 36
type input "Mock Up 1"
click at [1120, 25] on button "Save" at bounding box center [1119, 30] width 86 height 32
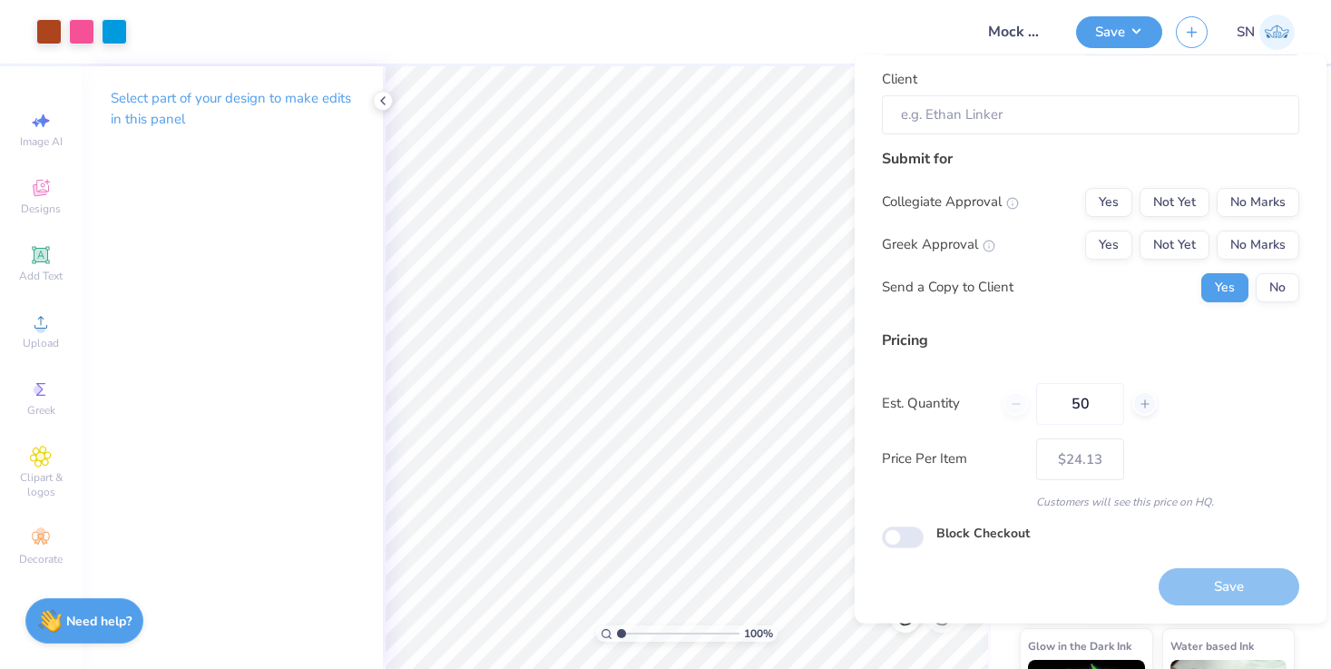
scroll to position [0, 0]
